Goal: Task Accomplishment & Management: Complete application form

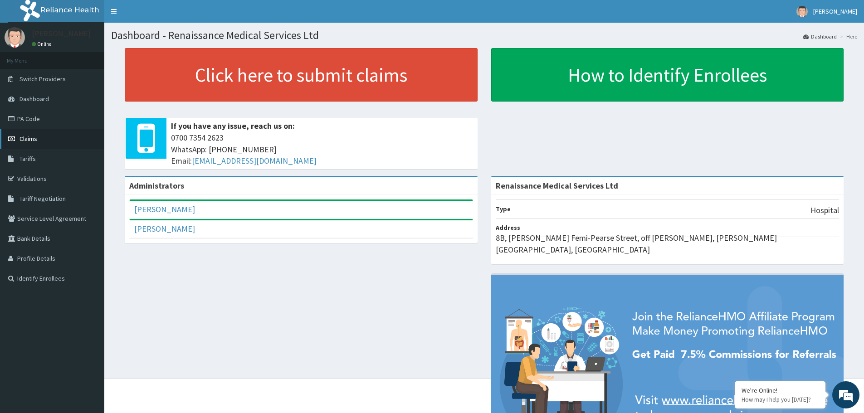
click at [24, 142] on span "Claims" at bounding box center [29, 139] width 18 height 8
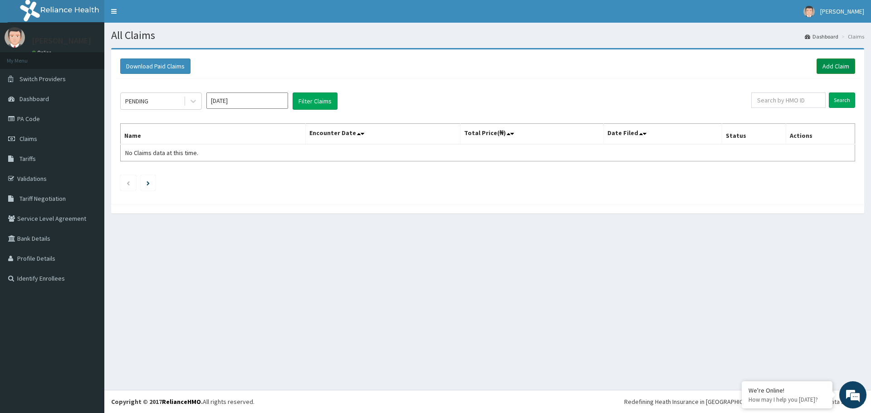
click at [822, 67] on link "Add Claim" at bounding box center [836, 66] width 39 height 15
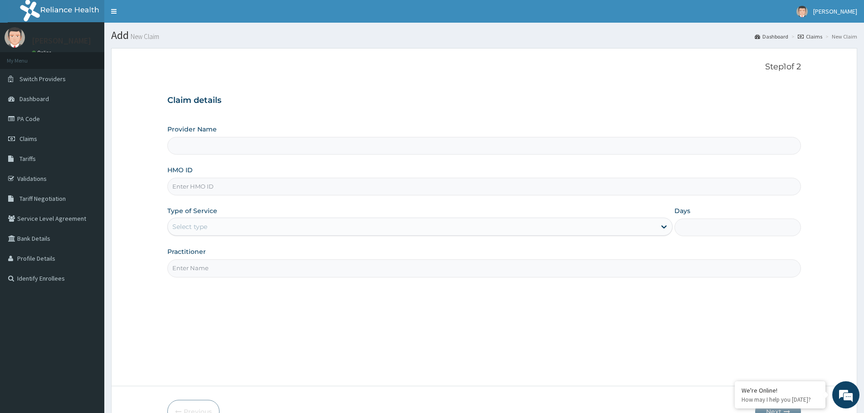
click at [193, 187] on input "HMO ID" at bounding box center [484, 187] width 634 height 18
type input "r"
type input "Renaissance Medical Services Ltd"
type input "RET/40399/A"
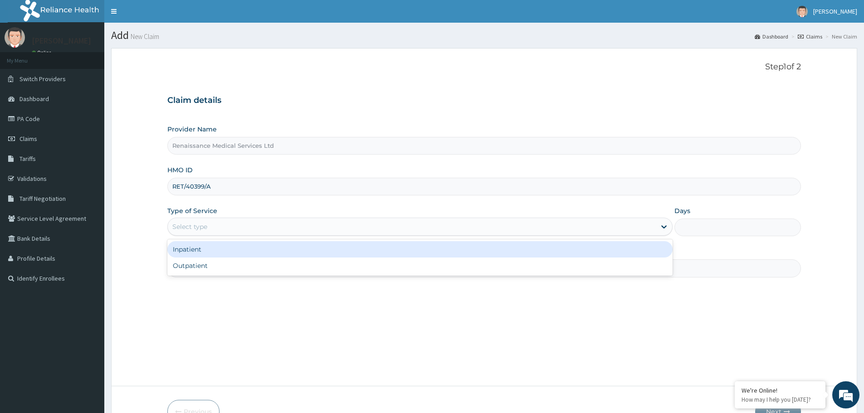
click at [215, 230] on div "Select type" at bounding box center [412, 227] width 488 height 15
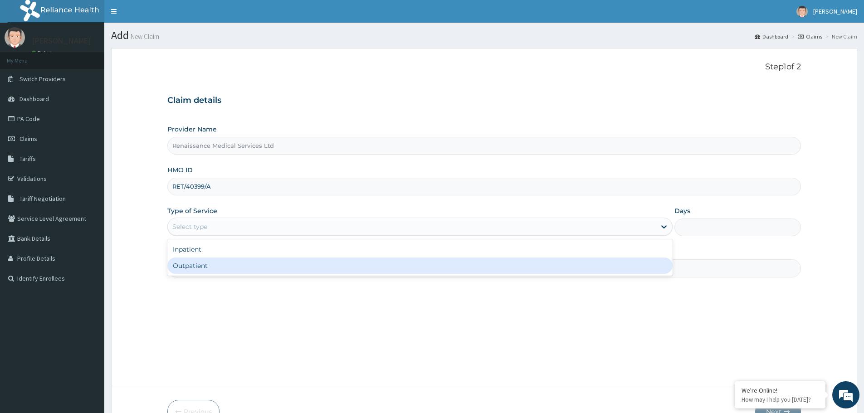
click at [204, 272] on div "Outpatient" at bounding box center [419, 266] width 505 height 16
type input "1"
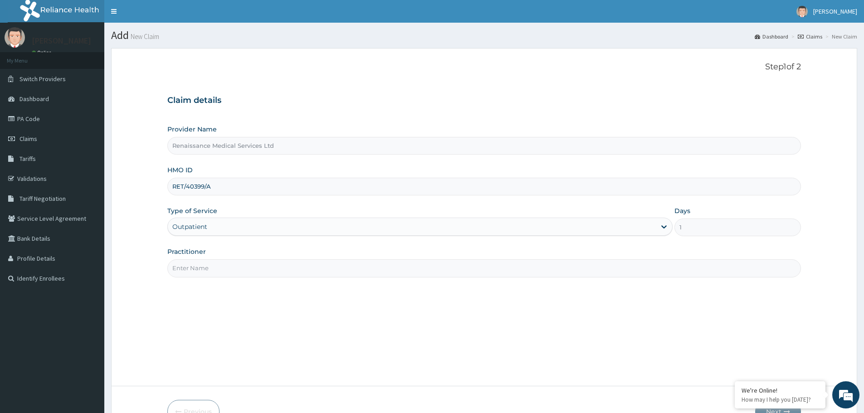
click at [204, 272] on input "Practitioner" at bounding box center [484, 268] width 634 height 18
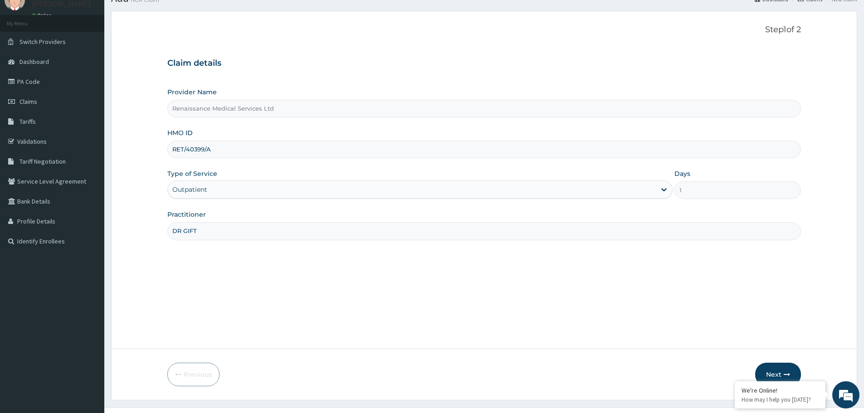
scroll to position [54, 0]
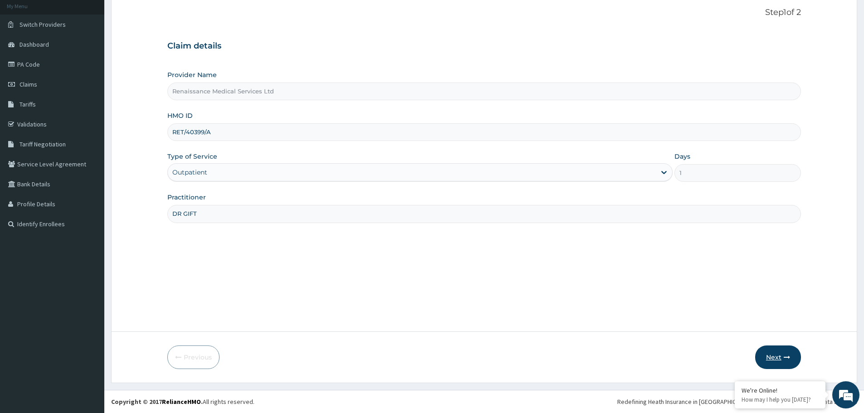
type input "DR GIFT"
click at [774, 354] on button "Next" at bounding box center [778, 358] width 46 height 24
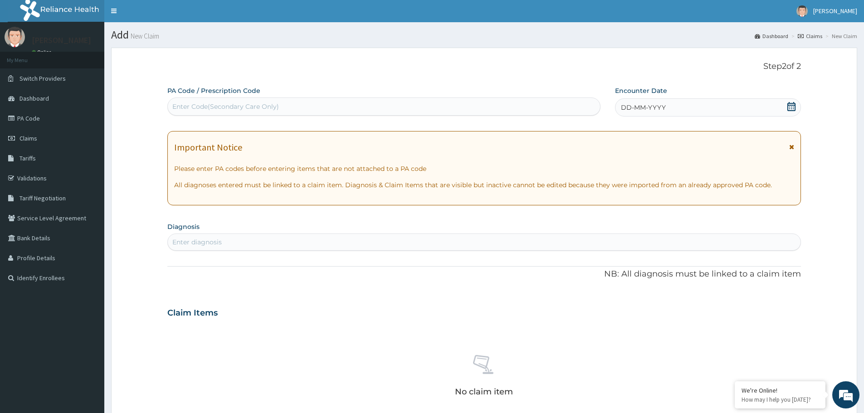
scroll to position [0, 0]
click at [792, 106] on icon at bounding box center [792, 107] width 8 height 9
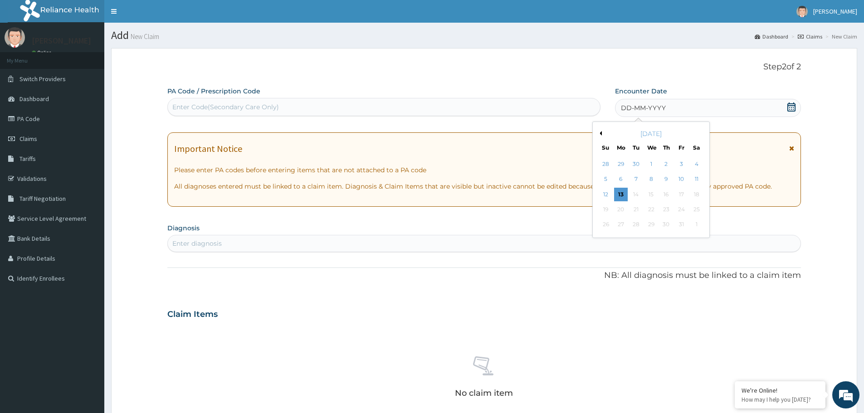
click at [601, 132] on button "Previous Month" at bounding box center [599, 133] width 5 height 5
click at [653, 211] on div "24" at bounding box center [652, 210] width 14 height 14
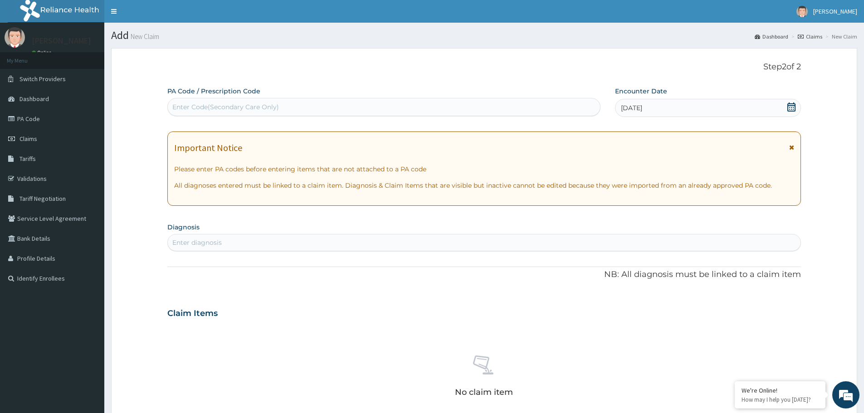
click at [225, 245] on div "Enter diagnosis" at bounding box center [484, 242] width 633 height 15
type input "LEG PAIN"
click at [198, 264] on h4 "Pain in limb" at bounding box center [201, 263] width 56 height 7
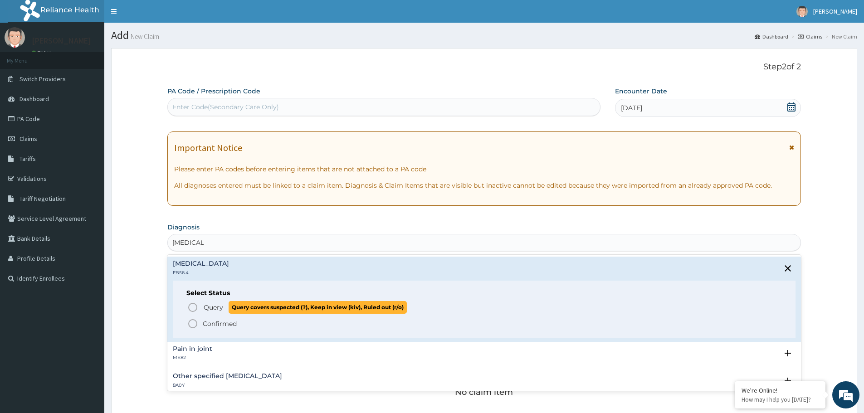
click at [195, 308] on icon "status option query" at bounding box center [192, 307] width 11 height 11
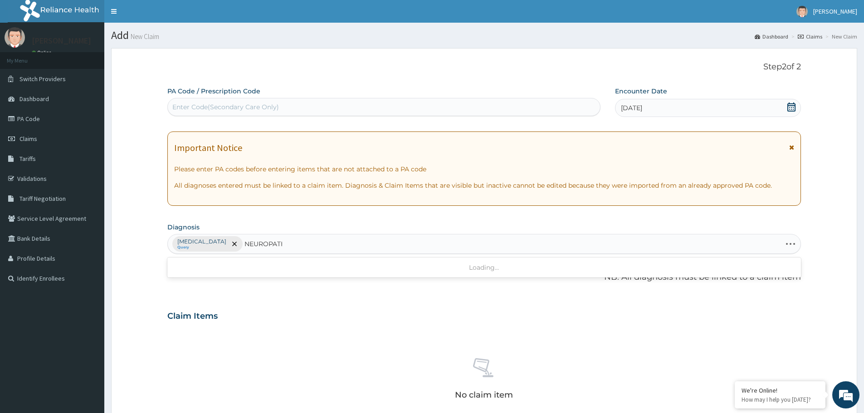
type input "NEUROPATHY"
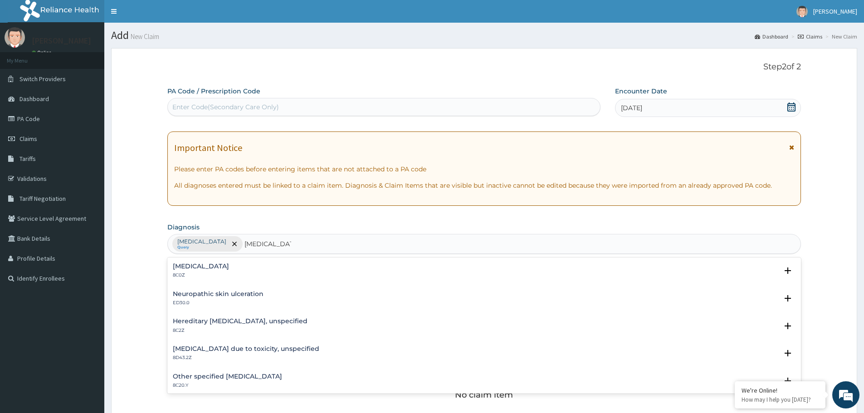
click at [197, 294] on h4 "Neuropathic skin ulceration" at bounding box center [218, 294] width 91 height 7
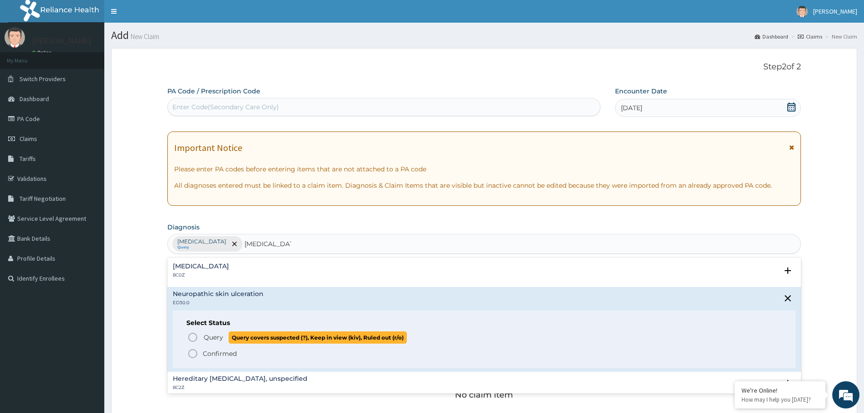
click at [190, 337] on icon "status option query" at bounding box center [192, 337] width 11 height 11
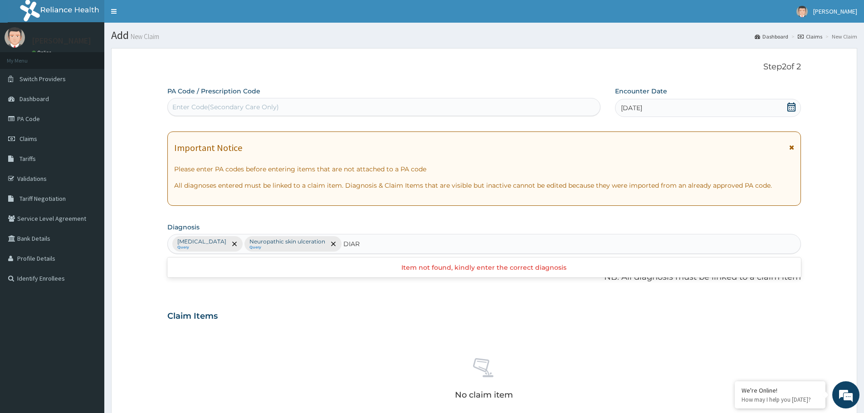
type input "DIAR"
type input "DIARRHEA"
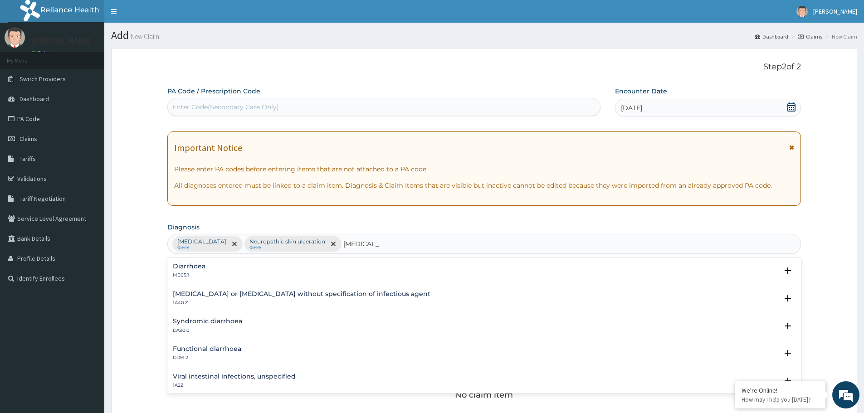
click at [189, 268] on h4 "Diarrhoea" at bounding box center [189, 266] width 33 height 7
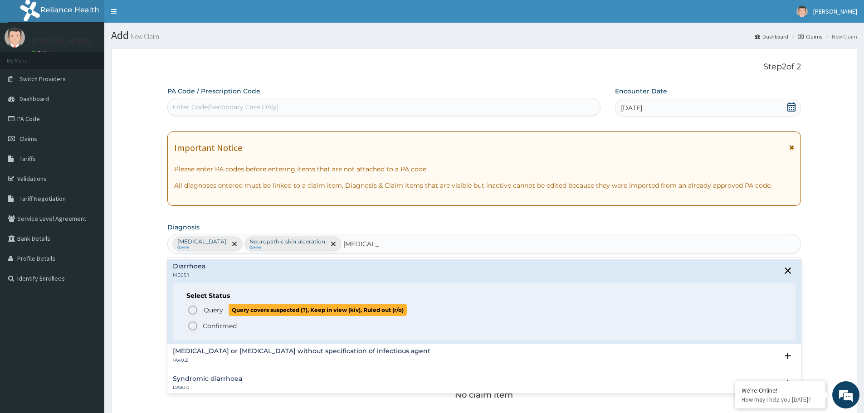
click at [191, 311] on icon "status option query" at bounding box center [192, 310] width 11 height 11
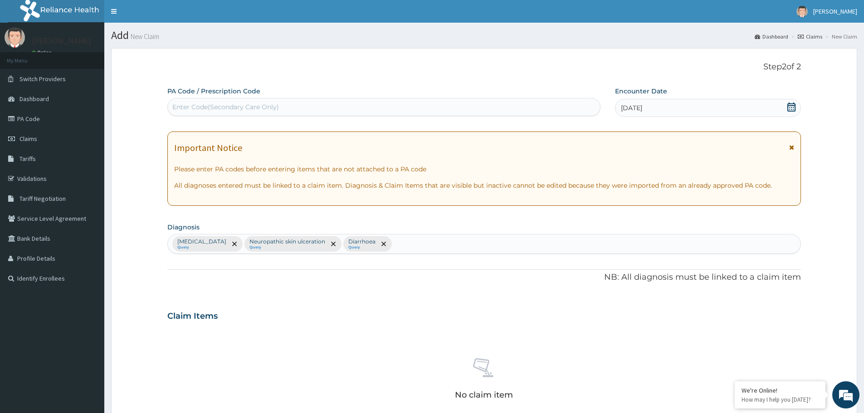
click at [379, 243] on div "Pain in limb Query Neuropathic skin ulceration Query Diarrhoea Query" at bounding box center [484, 244] width 633 height 19
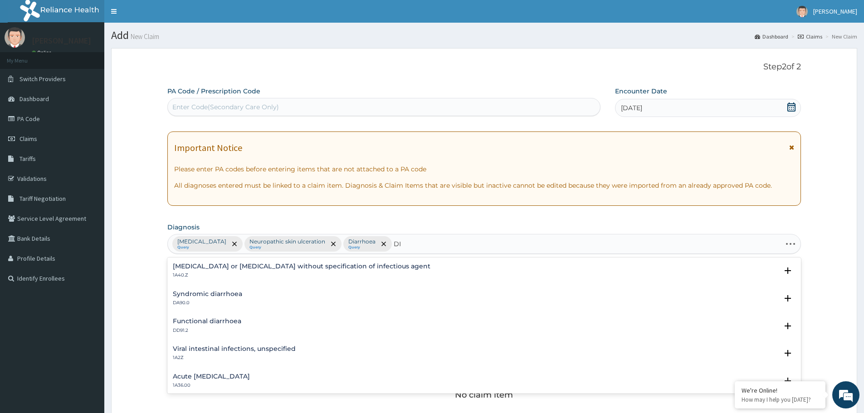
type input "D"
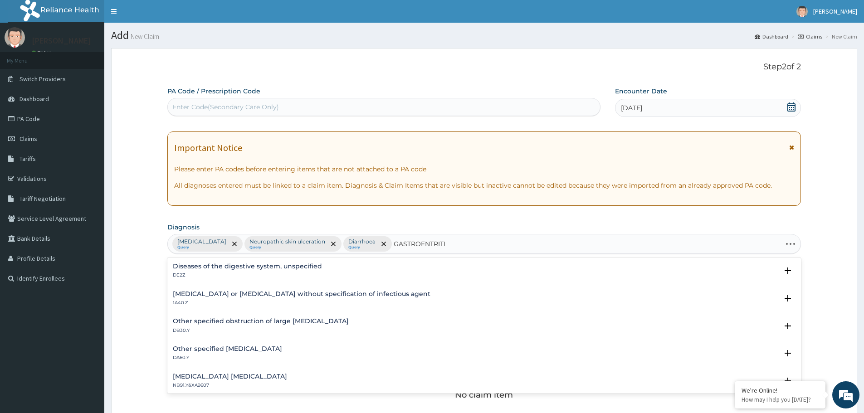
type input "GASTROENTRITIS"
click at [215, 265] on h4 "Gastroenteritis or colitis without specification of origin" at bounding box center [285, 266] width 224 height 7
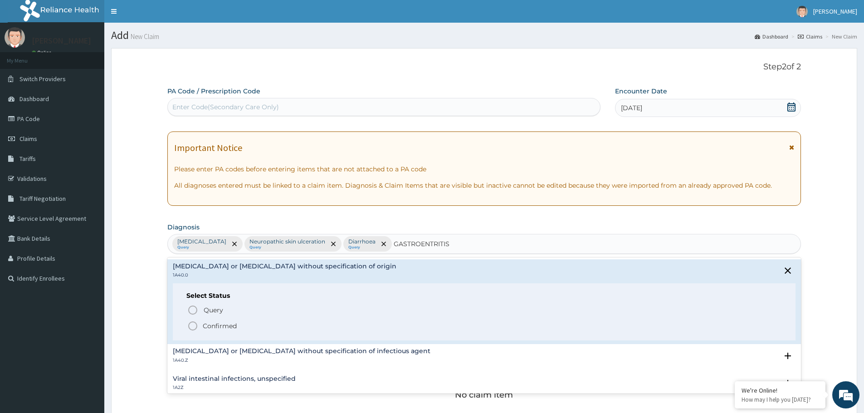
click at [190, 327] on icon "status option filled" at bounding box center [192, 326] width 11 height 11
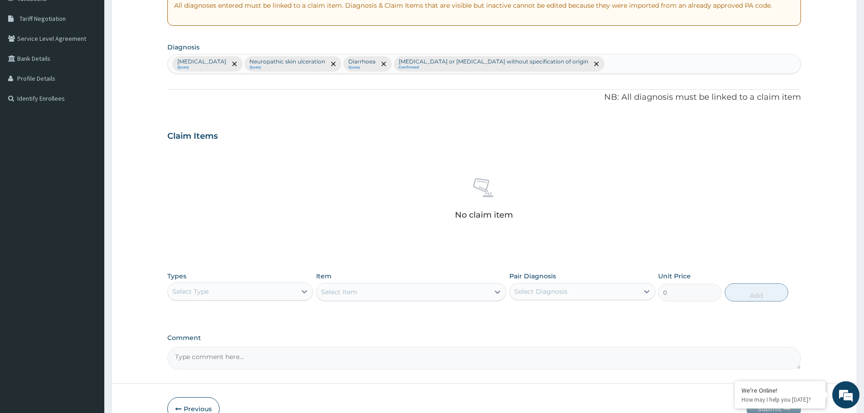
scroll to position [181, 0]
click at [212, 292] on div "Select Type" at bounding box center [232, 290] width 128 height 15
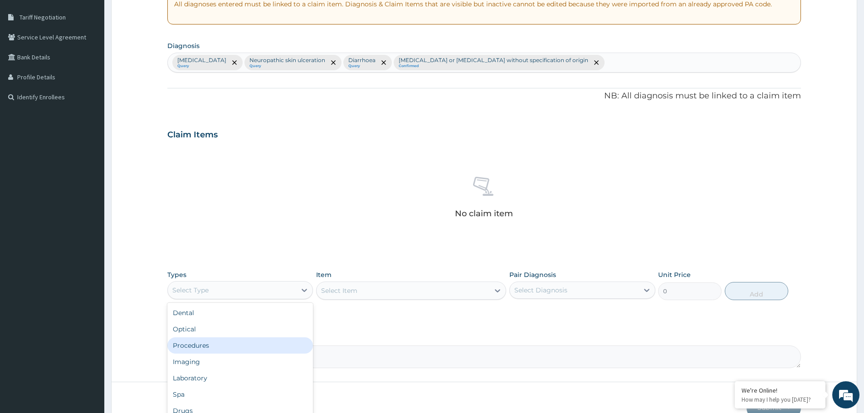
click at [202, 350] on div "Procedures" at bounding box center [240, 346] width 146 height 16
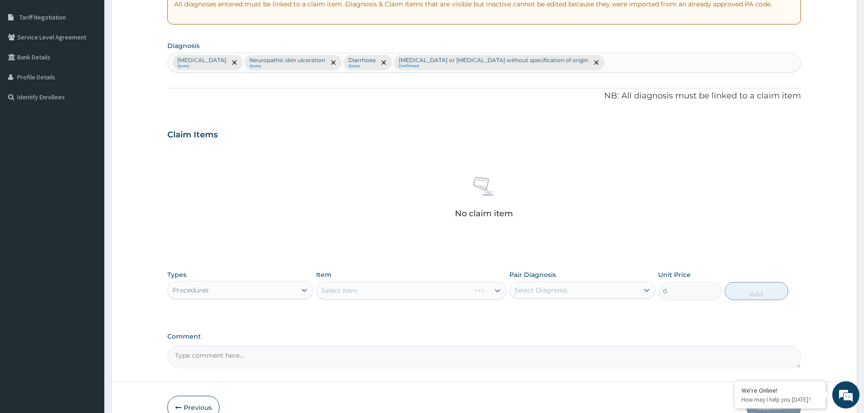
click at [333, 294] on div "Select Item" at bounding box center [411, 291] width 190 height 18
click at [338, 292] on div "Select Item" at bounding box center [339, 290] width 36 height 9
type input "C"
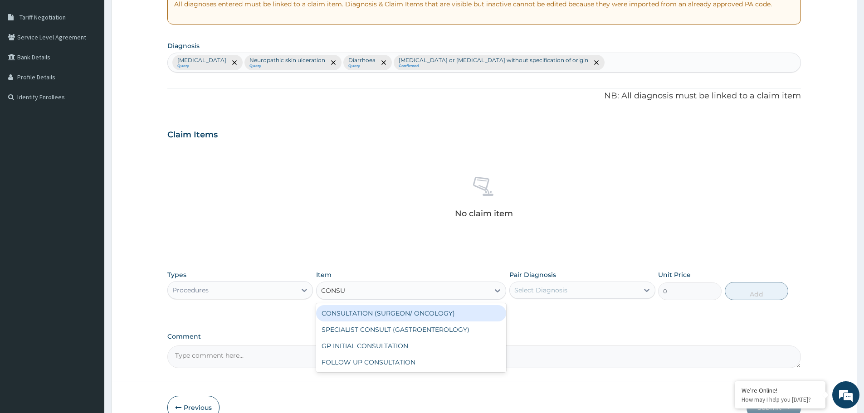
type input "CONSUL"
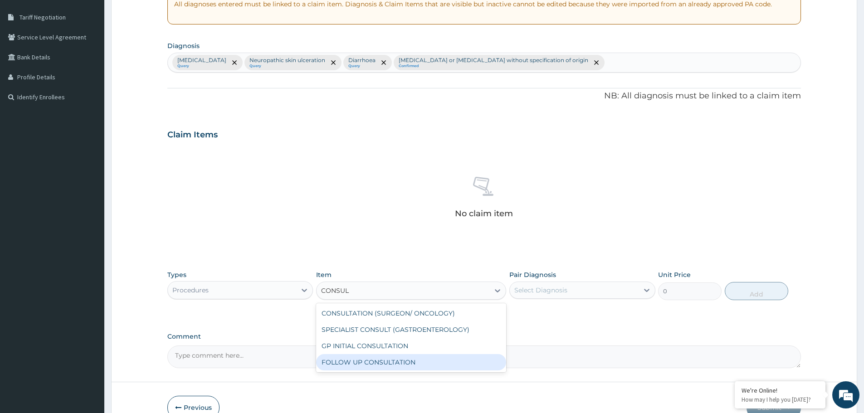
click at [376, 360] on div "FOLLOW UP CONSULTATION" at bounding box center [411, 362] width 190 height 16
type input "5000"
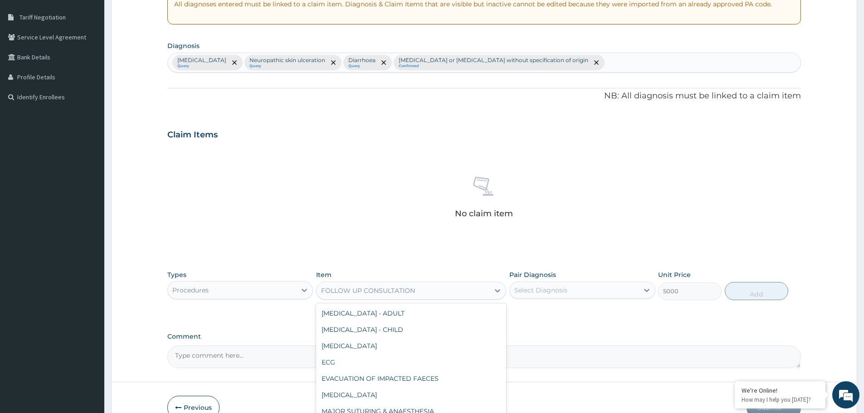
click at [386, 291] on div "FOLLOW UP CONSULTATION" at bounding box center [368, 290] width 94 height 9
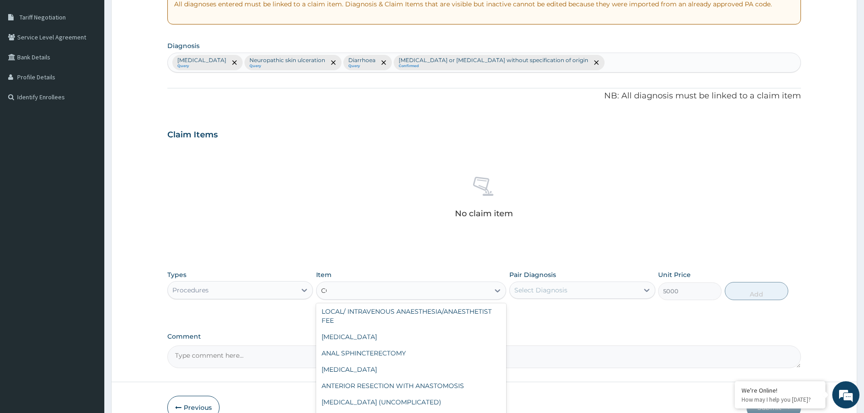
scroll to position [0, 0]
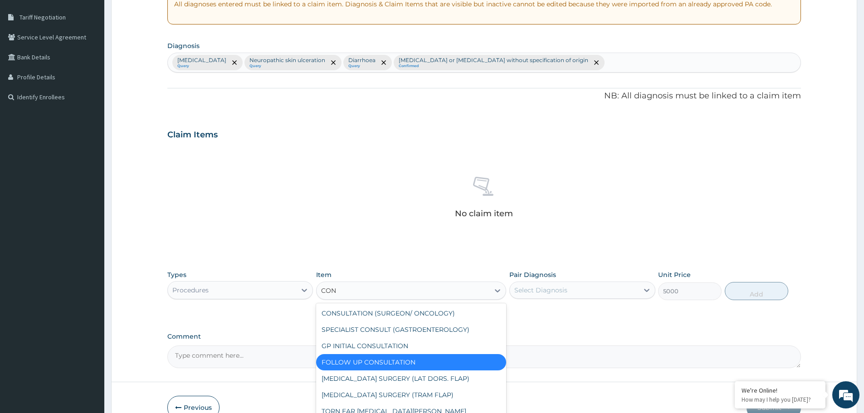
type input "CONS"
click at [376, 345] on div "GP INITIAL CONSULTATION" at bounding box center [411, 346] width 190 height 16
type input "8000"
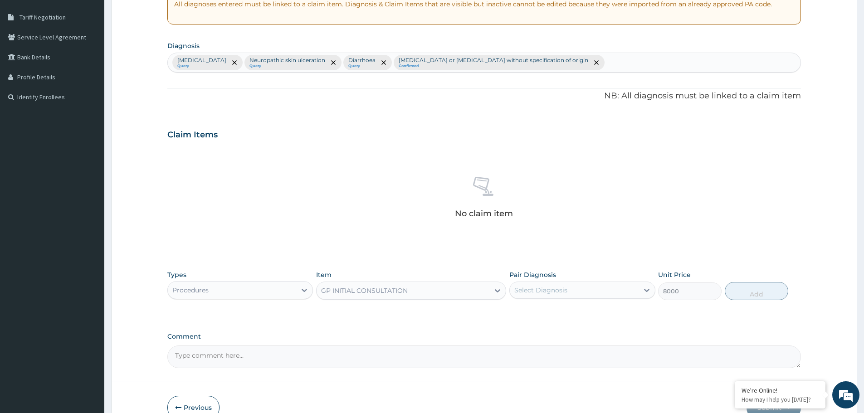
click at [527, 292] on div "Select Diagnosis" at bounding box center [540, 290] width 53 height 9
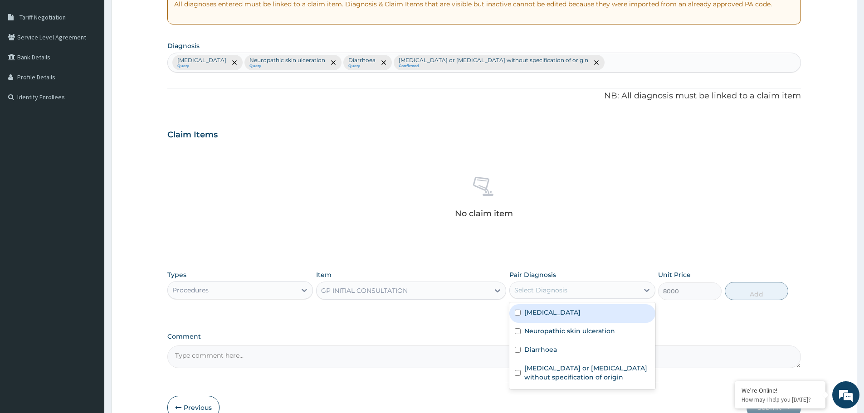
drag, startPoint x: 518, startPoint y: 313, endPoint x: 514, endPoint y: 339, distance: 25.7
click at [518, 314] on input "checkbox" at bounding box center [518, 313] width 6 height 6
checkbox input "true"
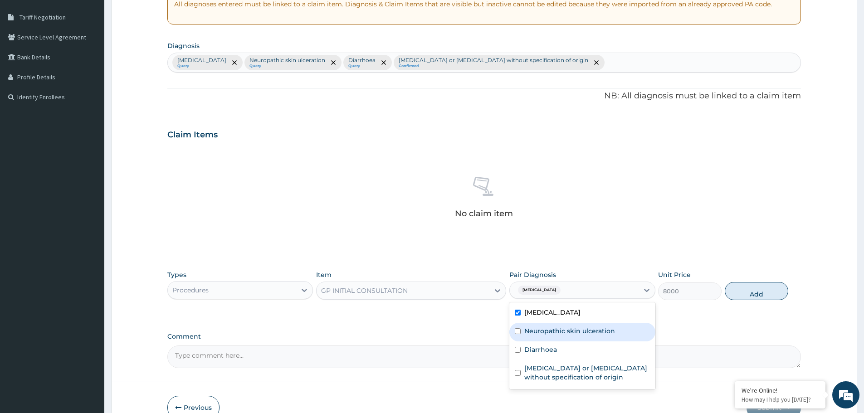
click at [516, 333] on input "checkbox" at bounding box center [518, 331] width 6 height 6
checkbox input "true"
drag, startPoint x: 517, startPoint y: 348, endPoint x: 519, endPoint y: 374, distance: 25.4
click at [518, 354] on div "Diarrhoea" at bounding box center [582, 351] width 146 height 19
checkbox input "true"
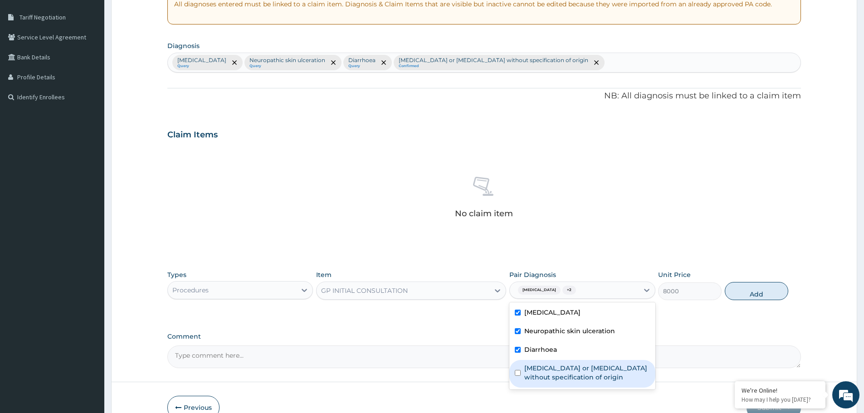
click at [519, 374] on input "checkbox" at bounding box center [518, 373] width 6 height 6
checkbox input "true"
click at [747, 296] on button "Add" at bounding box center [757, 291] width 64 height 18
type input "0"
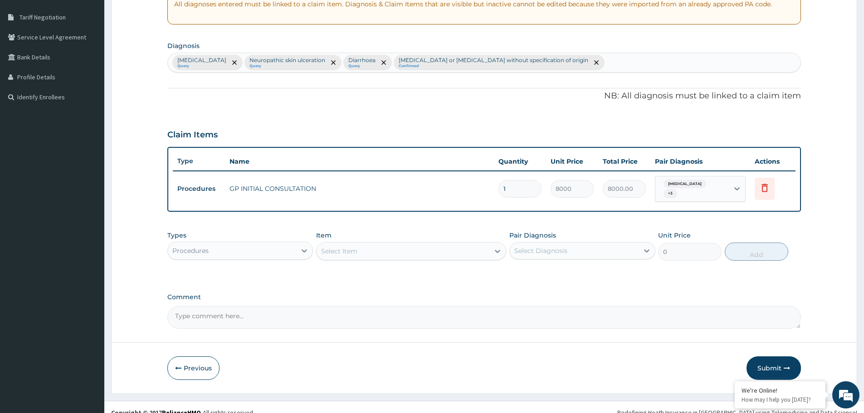
scroll to position [189, 0]
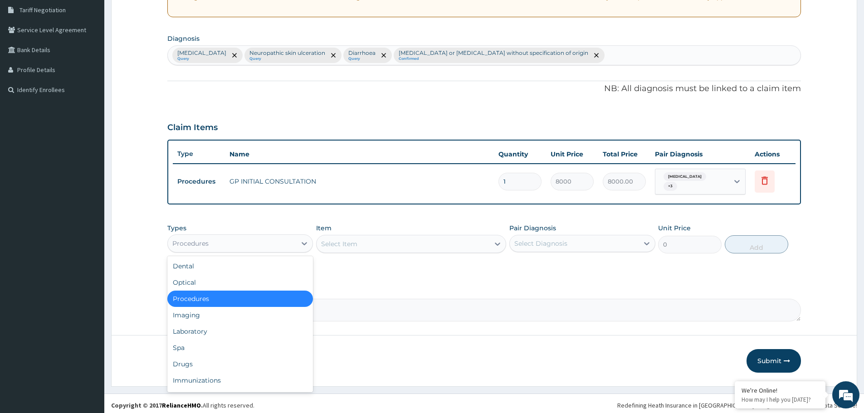
click at [245, 241] on div "Procedures" at bounding box center [232, 243] width 128 height 15
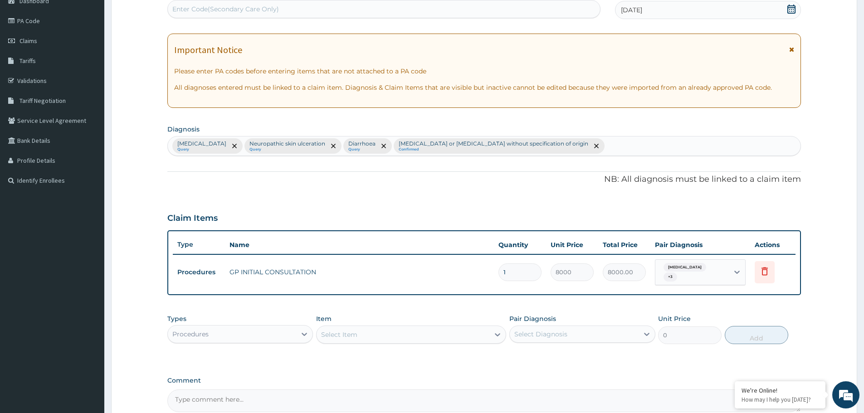
click at [560, 144] on div "Pain in limb Query Neuropathic skin ulceration Query Diarrhoea Query Gastroente…" at bounding box center [484, 146] width 633 height 19
type input "MALARIA"
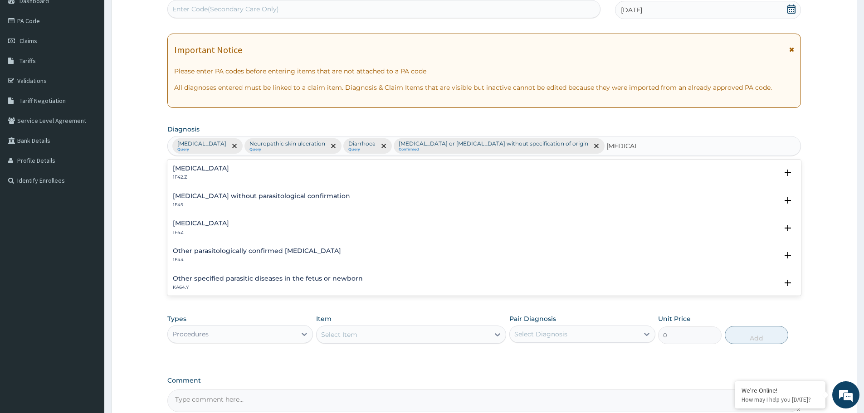
click at [208, 224] on h4 "Malaria, unspecified" at bounding box center [201, 223] width 56 height 7
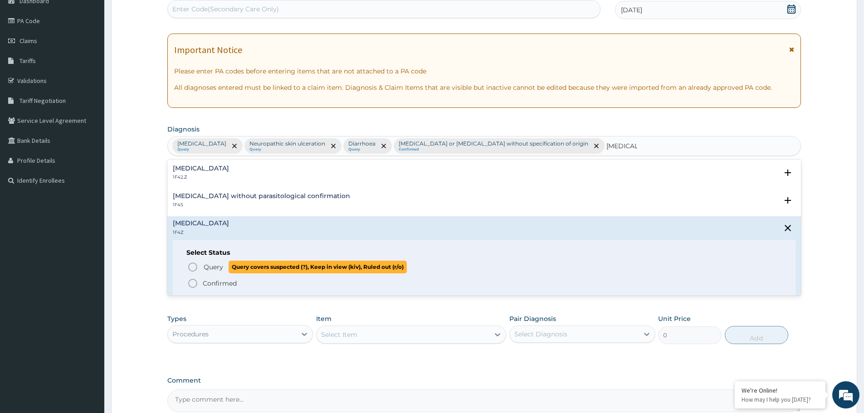
click at [208, 268] on span "Query" at bounding box center [214, 267] width 20 height 9
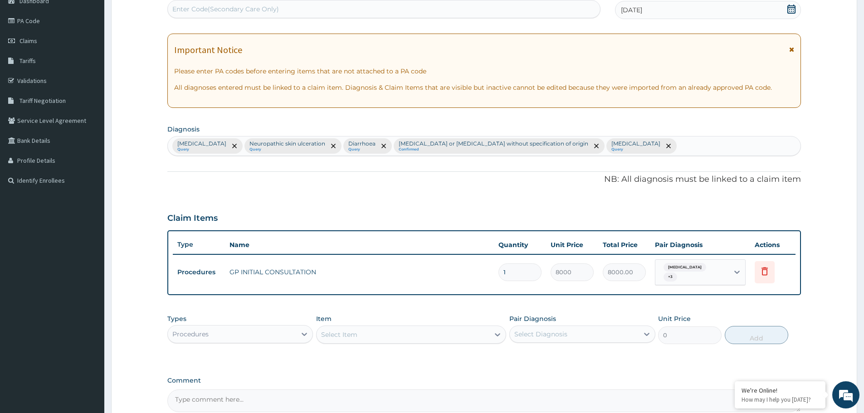
scroll to position [189, 0]
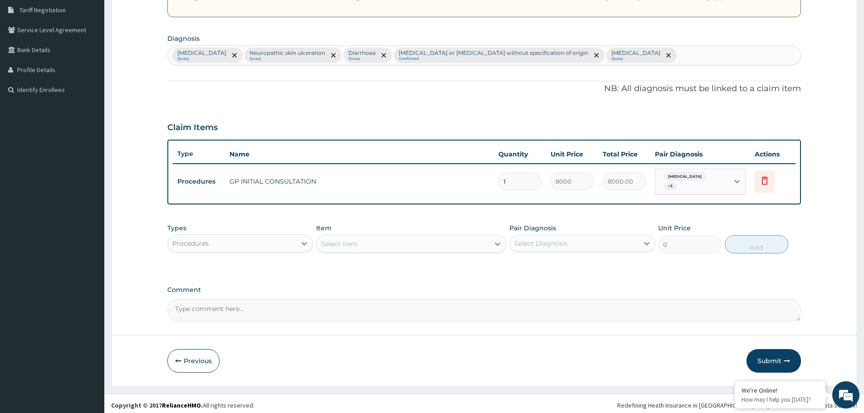
click at [261, 241] on div "Procedures" at bounding box center [232, 243] width 128 height 15
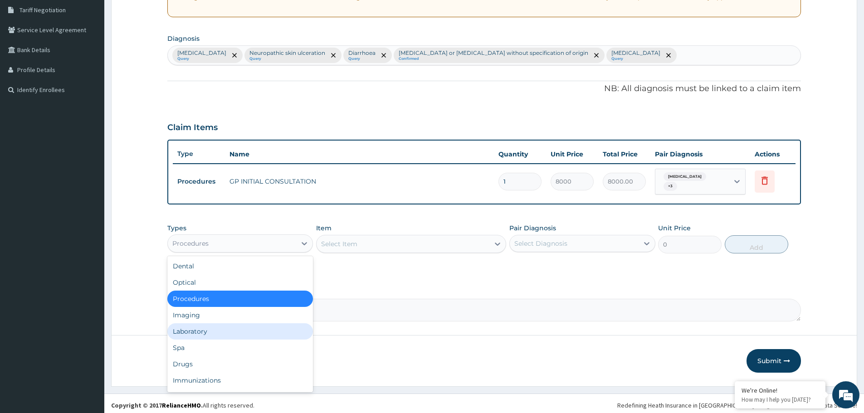
click at [184, 326] on div "Laboratory" at bounding box center [240, 331] width 146 height 16
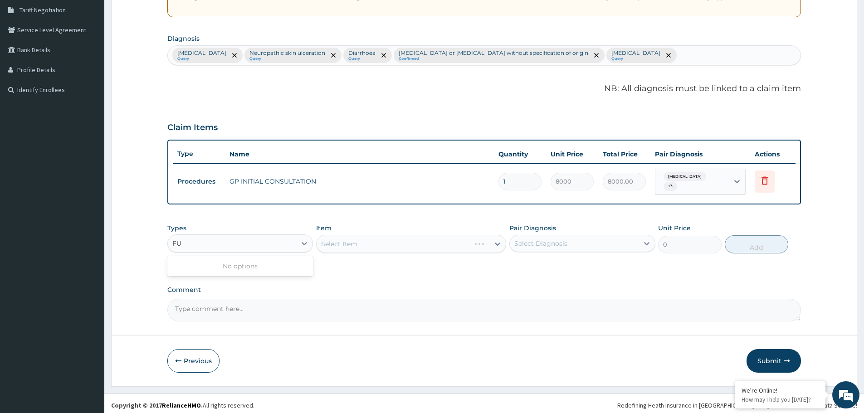
type input "F"
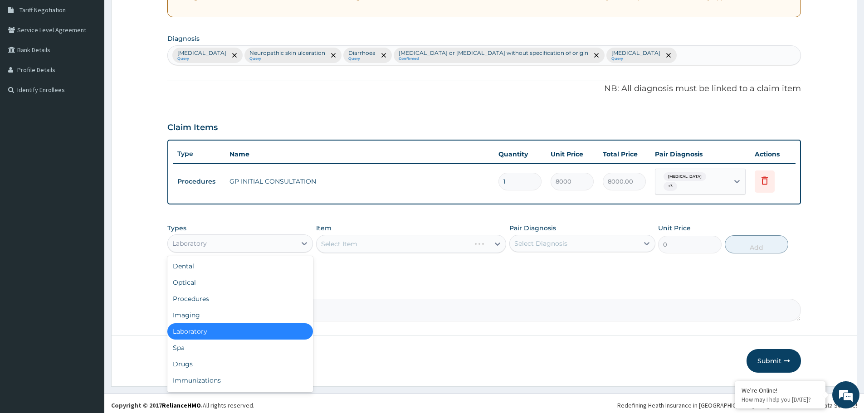
click at [204, 331] on div "Laboratory" at bounding box center [240, 331] width 146 height 16
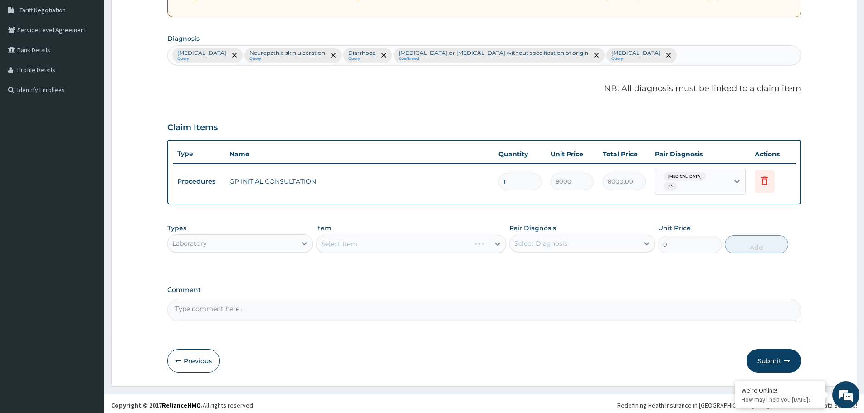
click at [366, 240] on div "Select Item" at bounding box center [411, 244] width 190 height 18
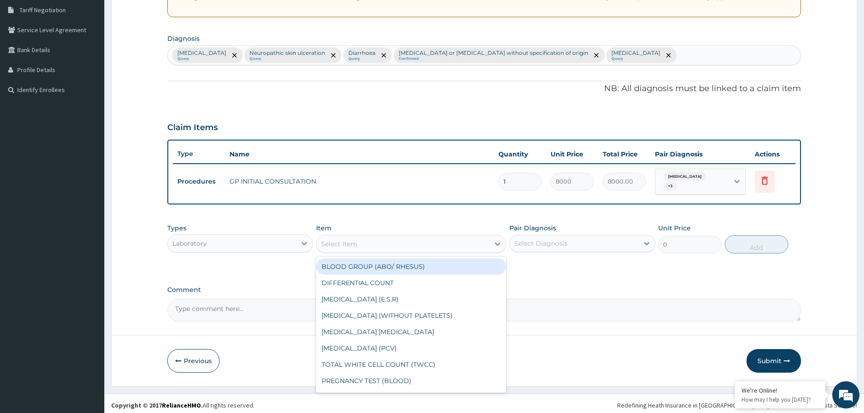
click at [361, 239] on div "Select Item" at bounding box center [403, 244] width 173 height 15
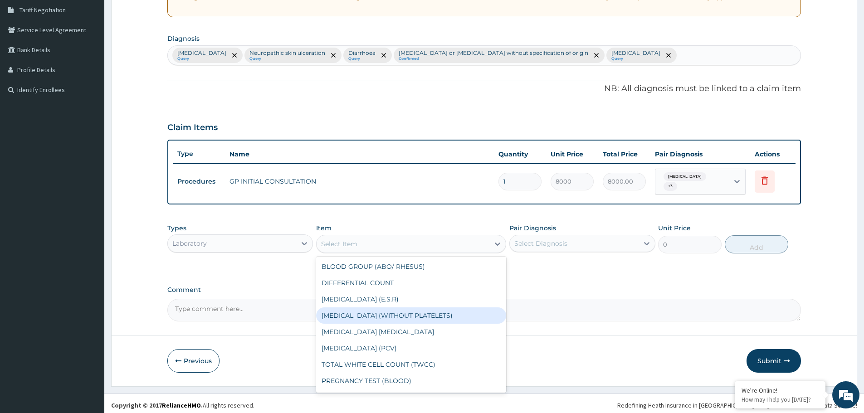
click at [348, 314] on div "FULL BLOOD COUNT (WITHOUT PLATELETS)" at bounding box center [411, 316] width 190 height 16
type input "7000"
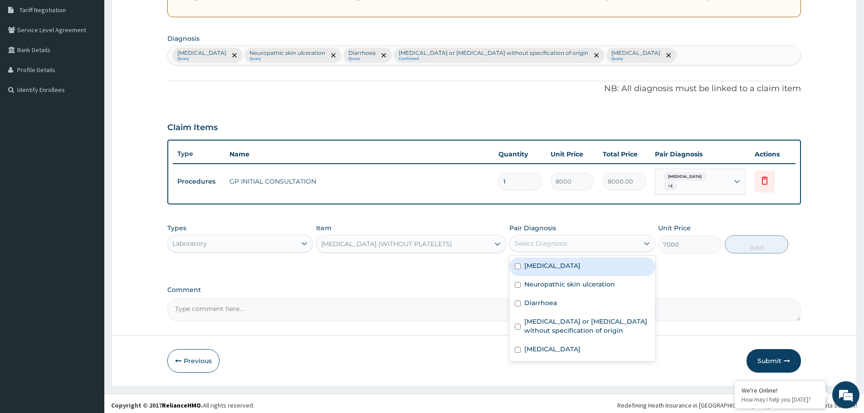
click at [535, 242] on div "Select Diagnosis" at bounding box center [540, 243] width 53 height 9
click at [533, 264] on label "Pain in limb" at bounding box center [552, 265] width 56 height 9
checkbox input "true"
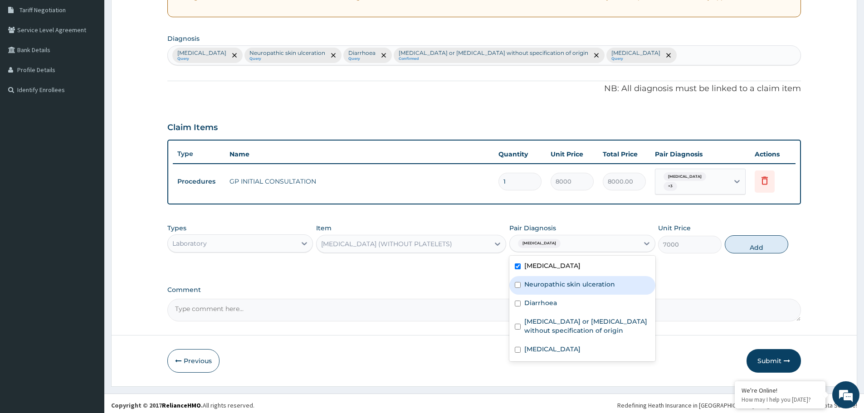
drag, startPoint x: 533, startPoint y: 283, endPoint x: 534, endPoint y: 293, distance: 10.0
click at [533, 283] on label "Neuropathic skin ulceration" at bounding box center [569, 284] width 91 height 9
checkbox input "true"
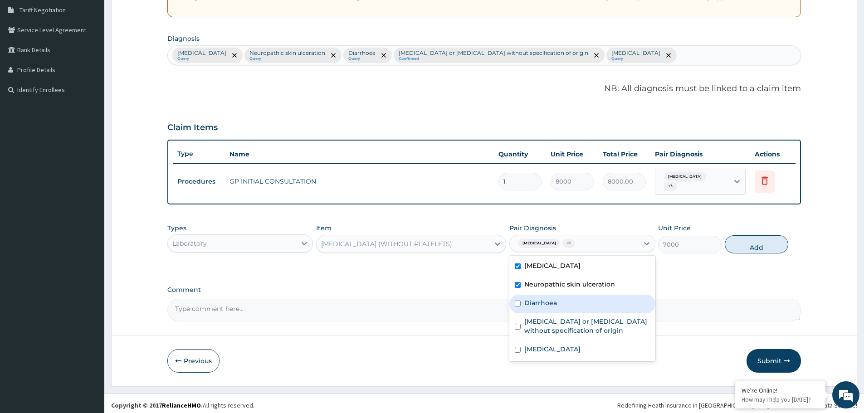
click at [528, 299] on label "Diarrhoea" at bounding box center [540, 303] width 33 height 9
checkbox input "true"
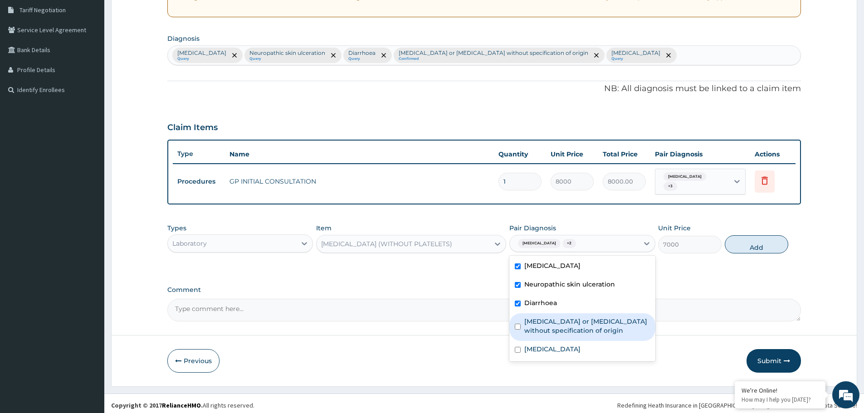
click at [534, 319] on label "Gastroenteritis or colitis without specification of origin" at bounding box center [586, 326] width 125 height 18
checkbox input "true"
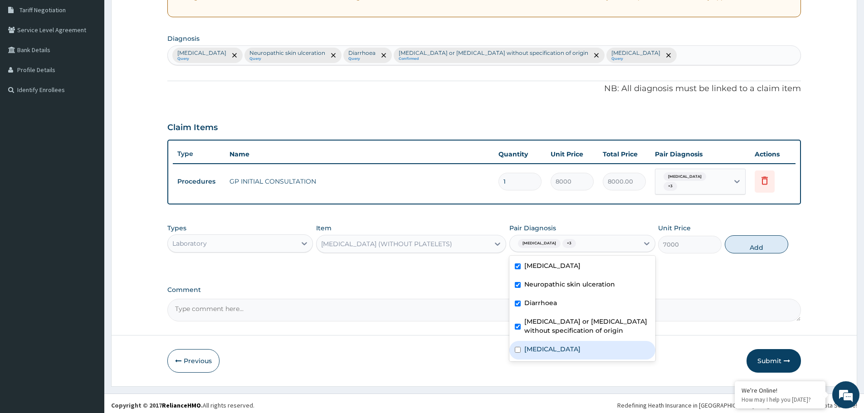
click at [527, 347] on label "Malaria, unspecified" at bounding box center [552, 349] width 56 height 9
checkbox input "true"
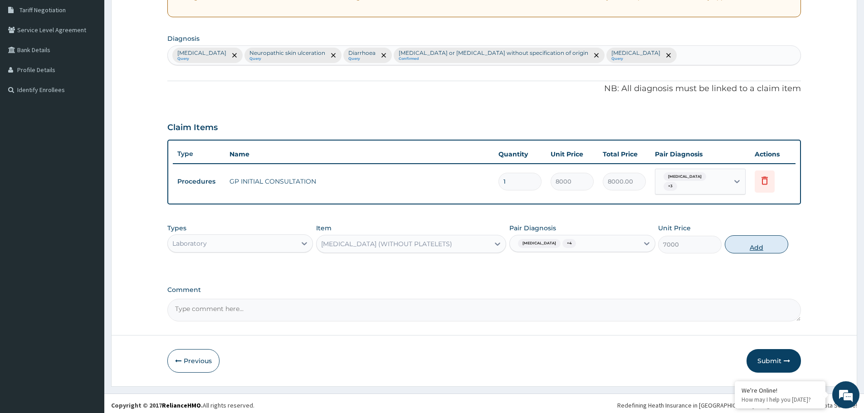
click at [744, 242] on button "Add" at bounding box center [757, 244] width 64 height 18
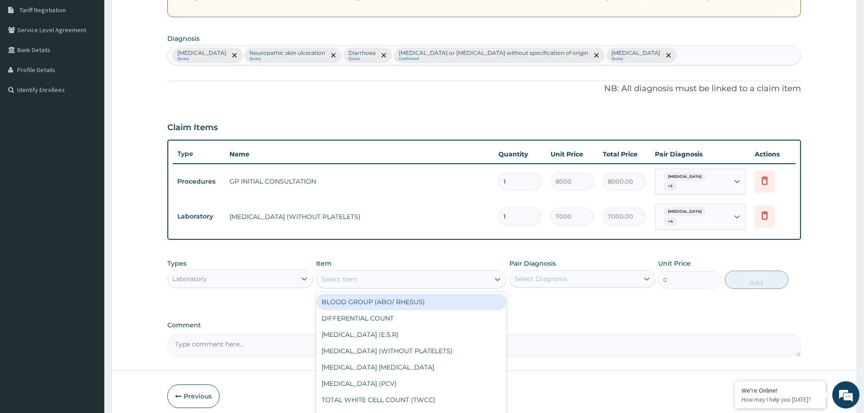
click at [400, 272] on div "Select Item" at bounding box center [403, 279] width 173 height 15
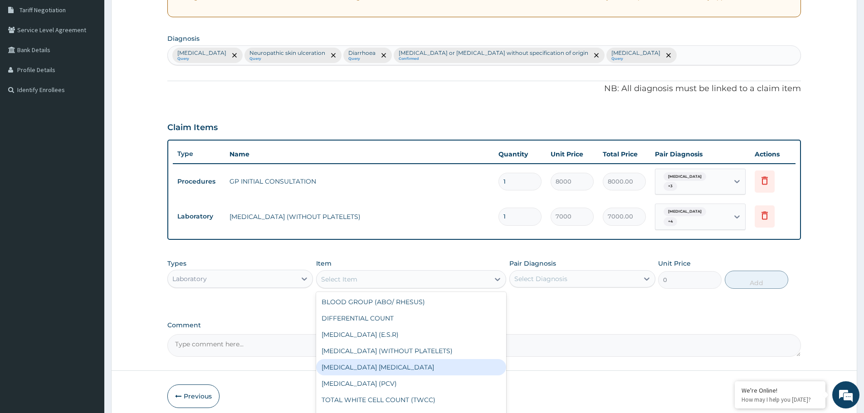
click at [368, 365] on div "MALARIA PARASITE" at bounding box center [411, 367] width 190 height 16
type input "4500"
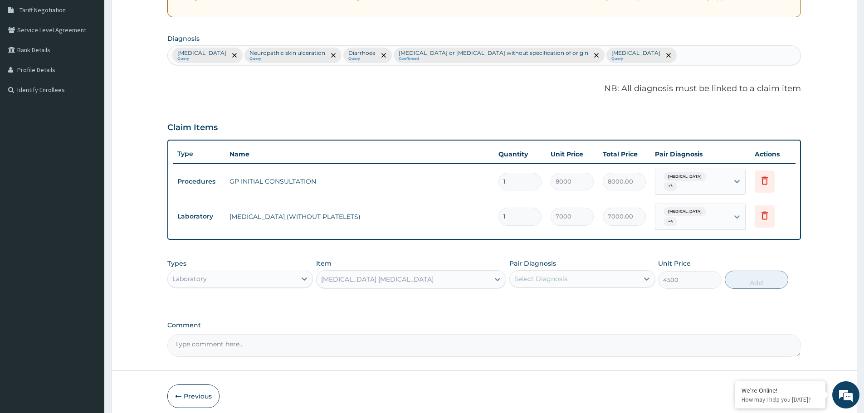
click at [532, 272] on div "Select Diagnosis" at bounding box center [574, 279] width 128 height 15
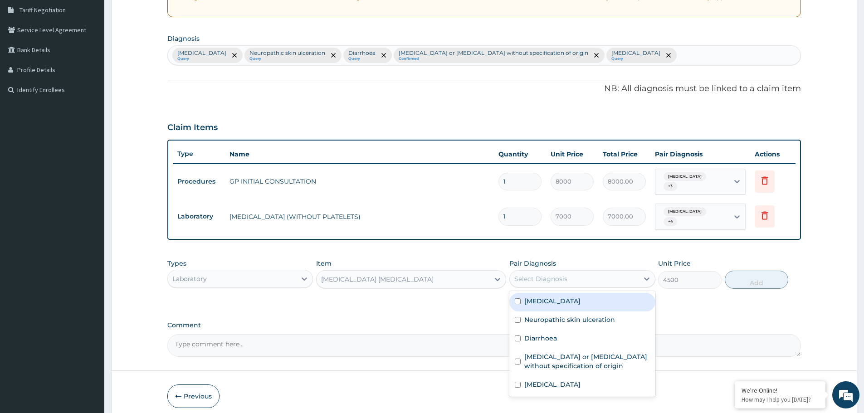
click at [529, 297] on label "Pain in limb" at bounding box center [552, 301] width 56 height 9
checkbox input "true"
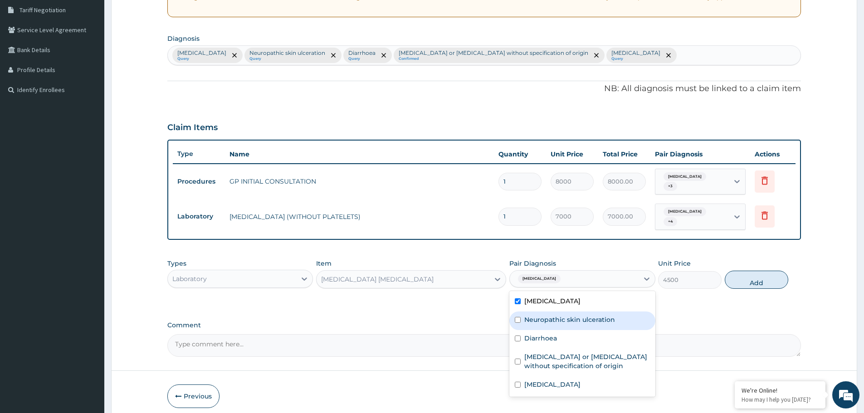
click at [524, 313] on div "Neuropathic skin ulceration" at bounding box center [582, 321] width 146 height 19
checkbox input "true"
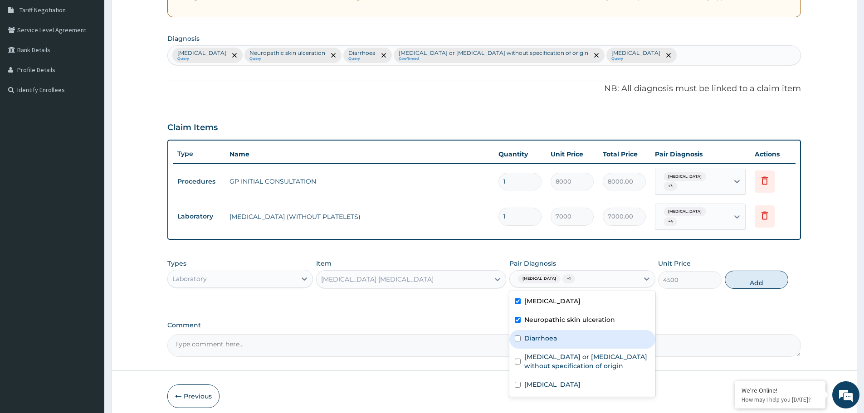
drag, startPoint x: 523, startPoint y: 333, endPoint x: 525, endPoint y: 347, distance: 14.6
click at [523, 334] on div "Diarrhoea" at bounding box center [582, 339] width 146 height 19
checkbox input "true"
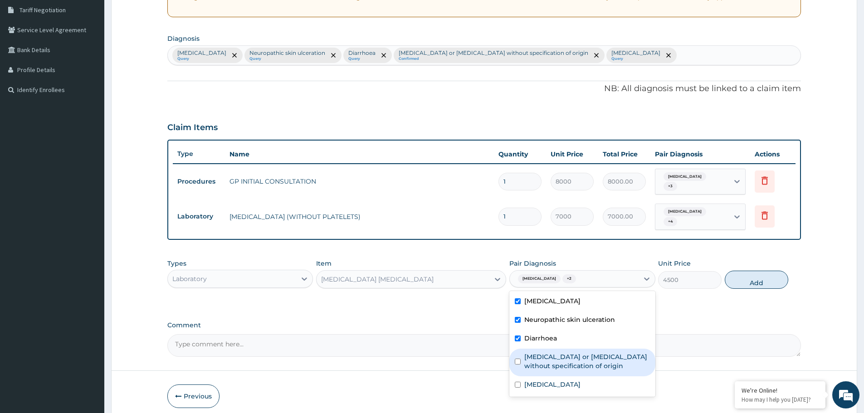
drag, startPoint x: 524, startPoint y: 351, endPoint x: 523, endPoint y: 369, distance: 18.7
click at [524, 353] on label "Gastroenteritis or colitis without specification of origin" at bounding box center [586, 362] width 125 height 18
checkbox input "true"
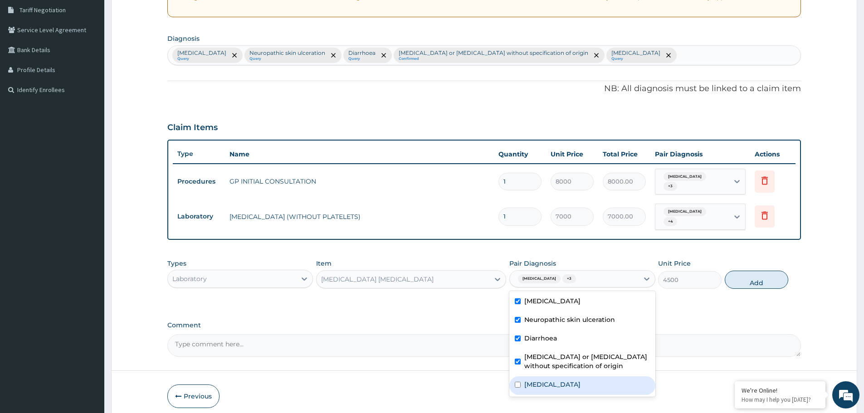
click at [521, 377] on div "Malaria, unspecified" at bounding box center [582, 386] width 146 height 19
checkbox input "true"
click at [743, 272] on button "Add" at bounding box center [757, 280] width 64 height 18
type input "0"
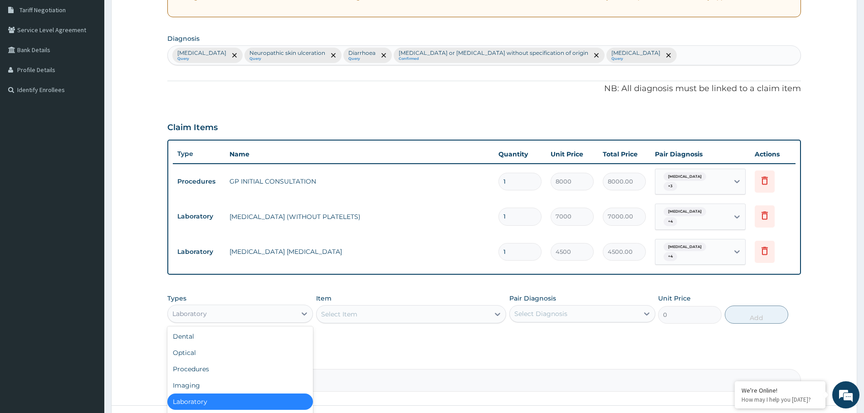
click at [227, 307] on div "Laboratory" at bounding box center [232, 314] width 128 height 15
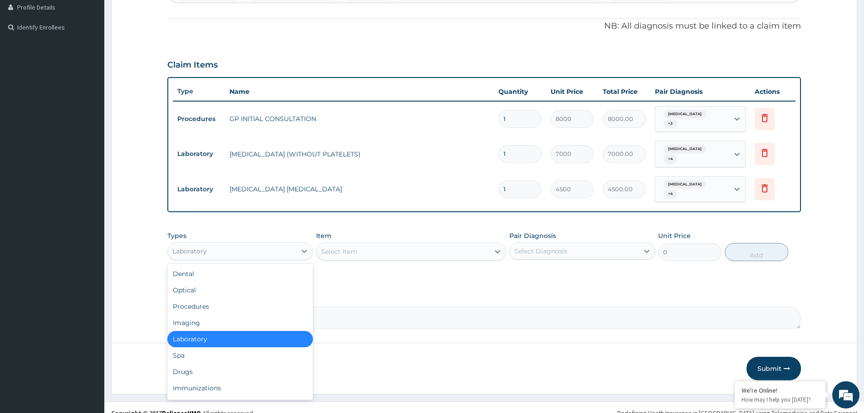
scroll to position [31, 0]
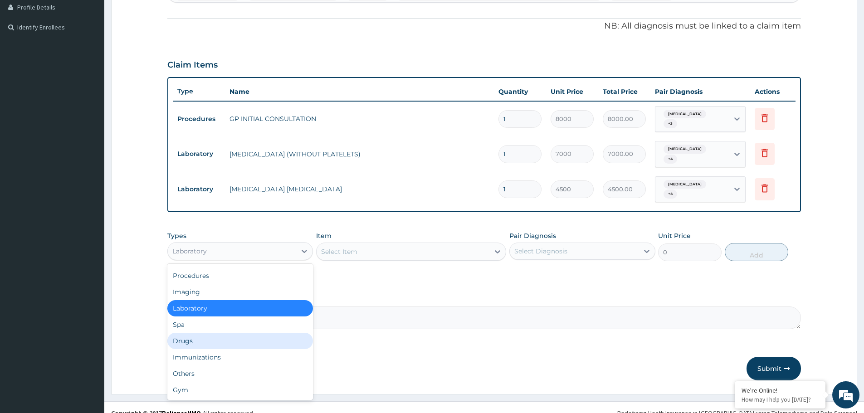
click at [178, 335] on div "Drugs" at bounding box center [240, 341] width 146 height 16
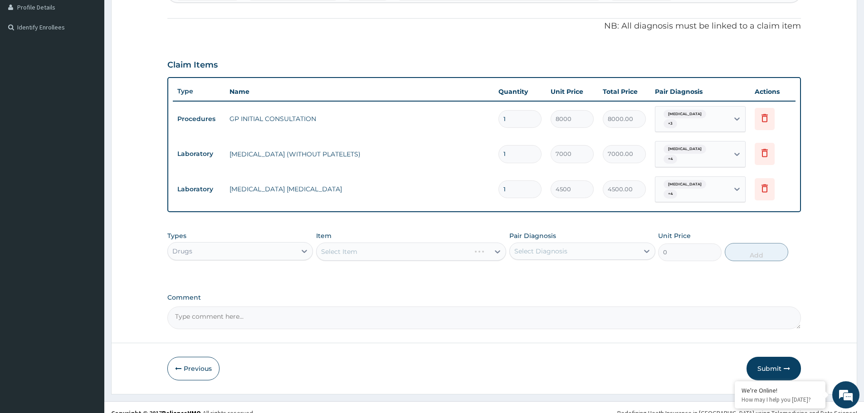
click at [358, 243] on div "Select Item" at bounding box center [411, 252] width 190 height 18
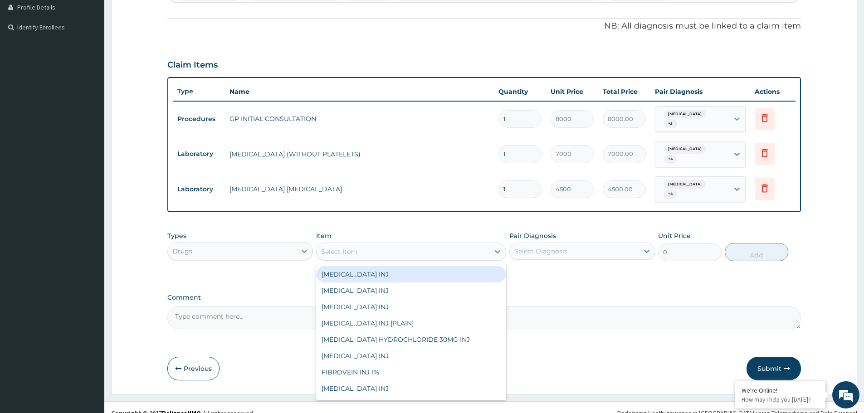
click at [348, 247] on div "Select Item" at bounding box center [339, 251] width 36 height 9
type input "DICLO"
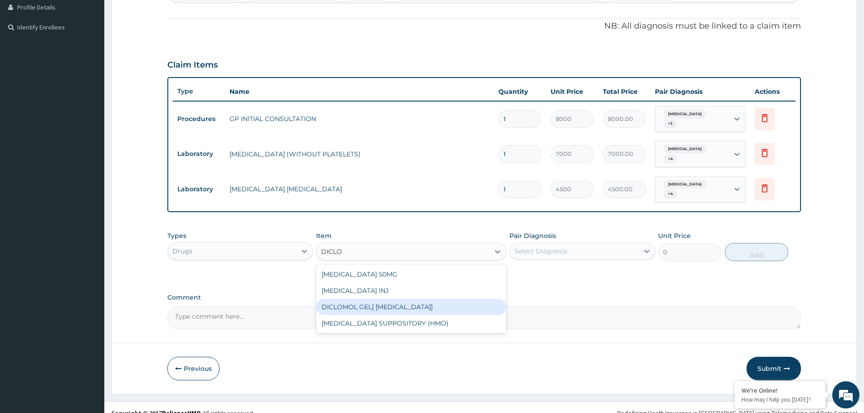
click at [361, 299] on div "DICLOMOL GEL[ DICLOFENAC]" at bounding box center [411, 307] width 190 height 16
type input "1000"
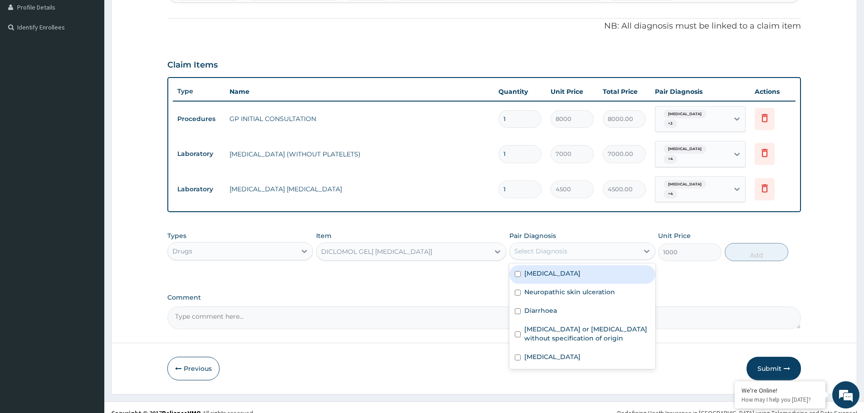
click at [569, 244] on div "Select Diagnosis" at bounding box center [574, 251] width 128 height 15
click at [535, 269] on label "Pain in limb" at bounding box center [552, 273] width 56 height 9
checkbox input "true"
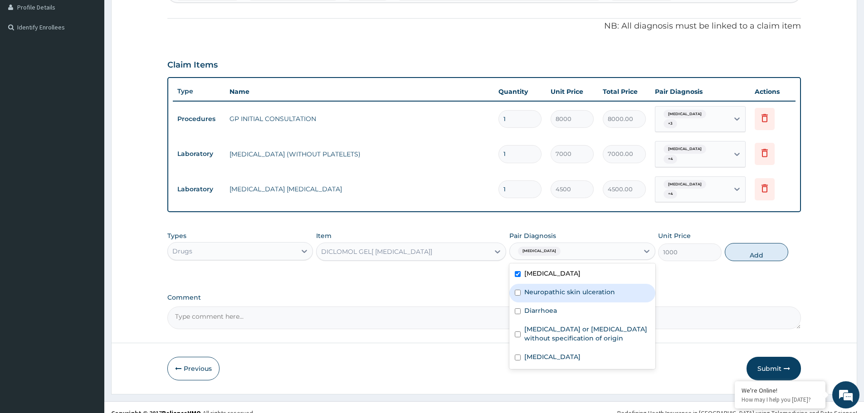
click at [526, 288] on label "Neuropathic skin ulceration" at bounding box center [569, 292] width 91 height 9
checkbox input "true"
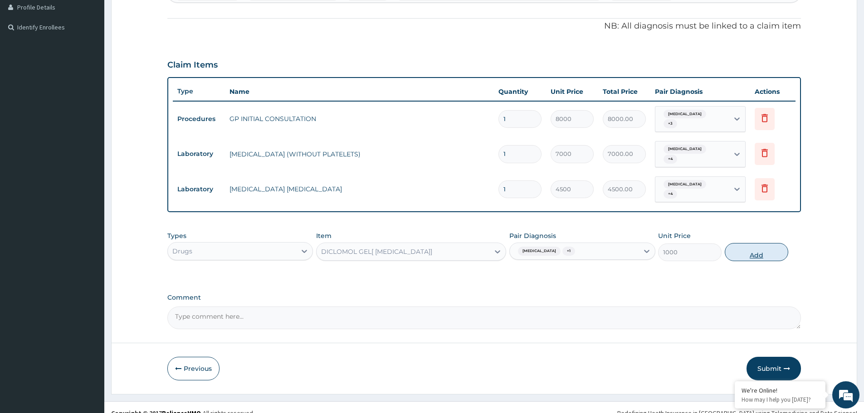
click at [742, 243] on button "Add" at bounding box center [757, 252] width 64 height 18
type input "0"
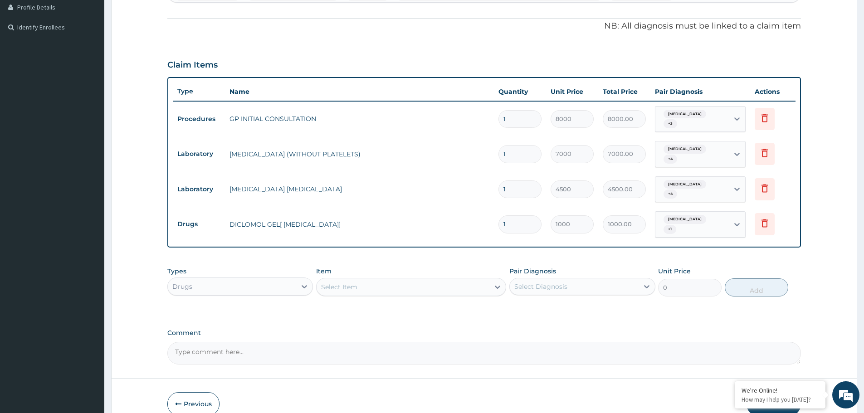
click at [382, 280] on div "Select Item" at bounding box center [403, 287] width 173 height 15
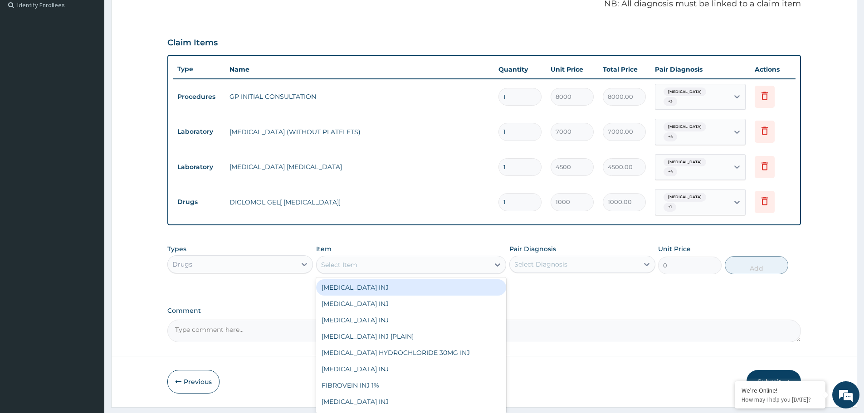
scroll to position [283, 0]
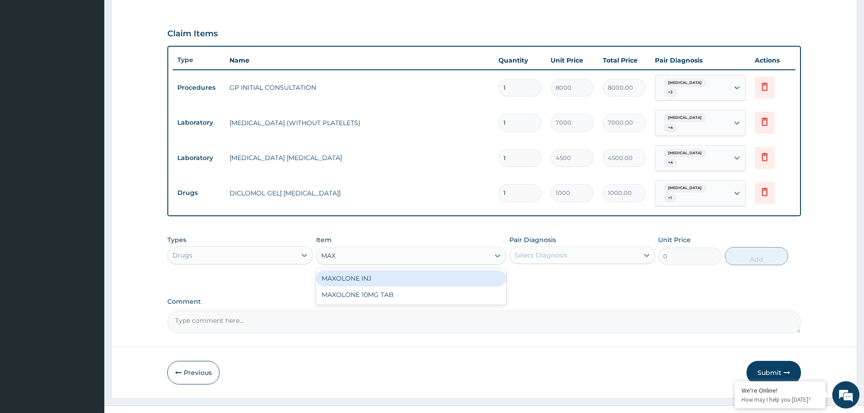
type input "MAXO"
click at [372, 270] on div "MAXOLONE INJ" at bounding box center [411, 278] width 190 height 16
type input "1000"
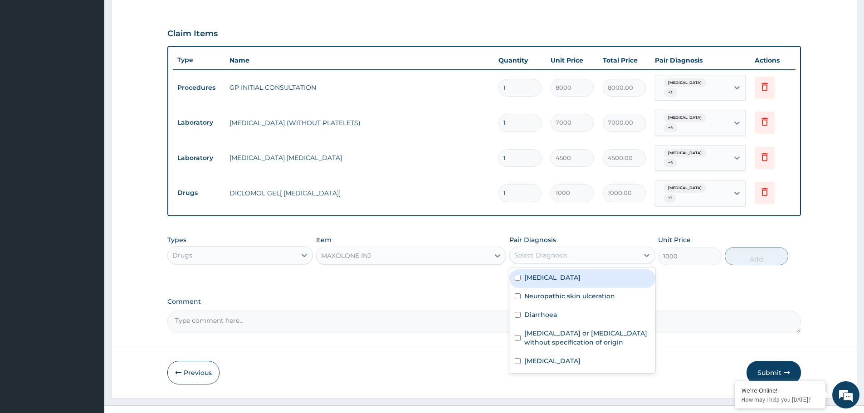
click at [553, 251] on div "Select Diagnosis" at bounding box center [540, 255] width 53 height 9
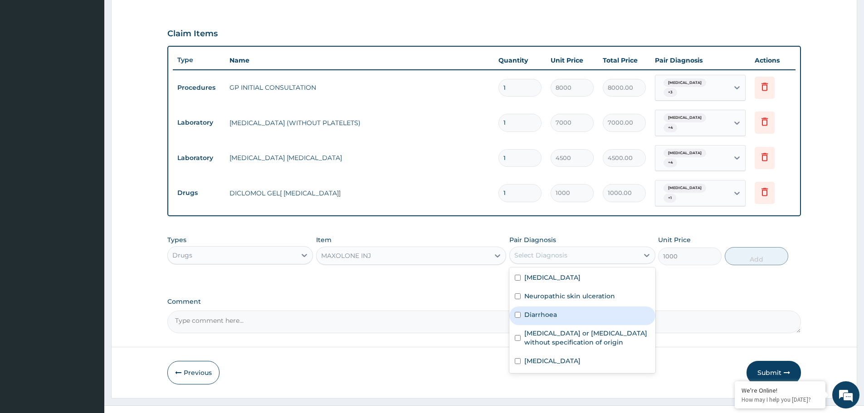
click at [527, 310] on label "Diarrhoea" at bounding box center [540, 314] width 33 height 9
checkbox input "true"
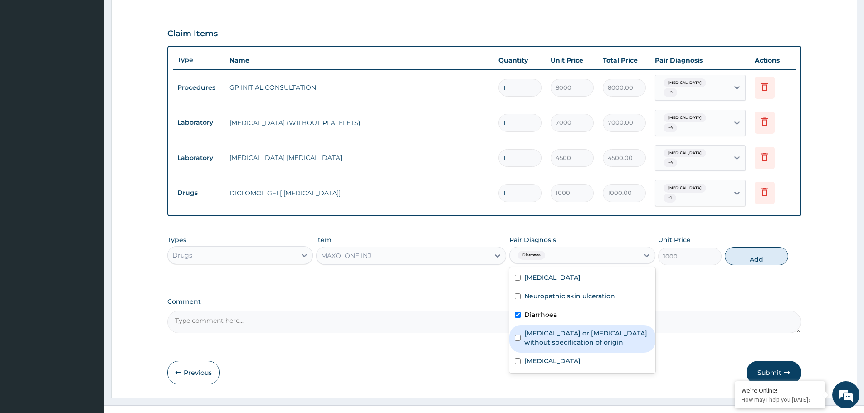
click at [526, 329] on label "Gastroenteritis or colitis without specification of origin" at bounding box center [586, 338] width 125 height 18
checkbox input "true"
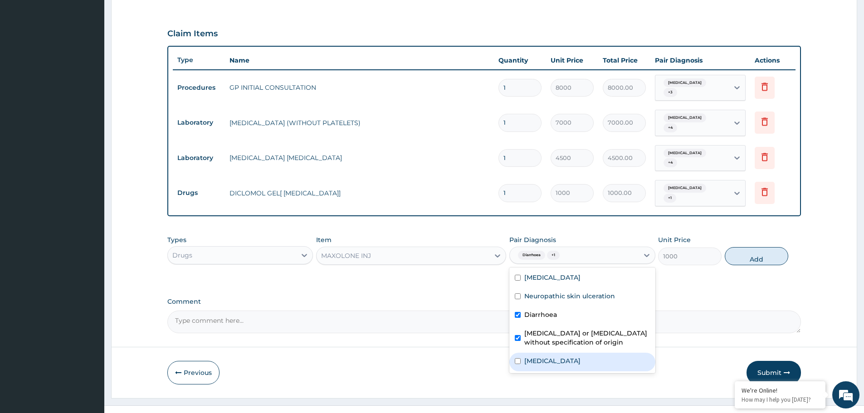
click at [523, 353] on div "Malaria, unspecified" at bounding box center [582, 362] width 146 height 19
click at [522, 353] on div "Malaria, unspecified" at bounding box center [582, 362] width 146 height 19
checkbox input "false"
drag, startPoint x: 741, startPoint y: 240, endPoint x: 442, endPoint y: 243, distance: 298.5
click at [742, 247] on button "Add" at bounding box center [757, 256] width 64 height 18
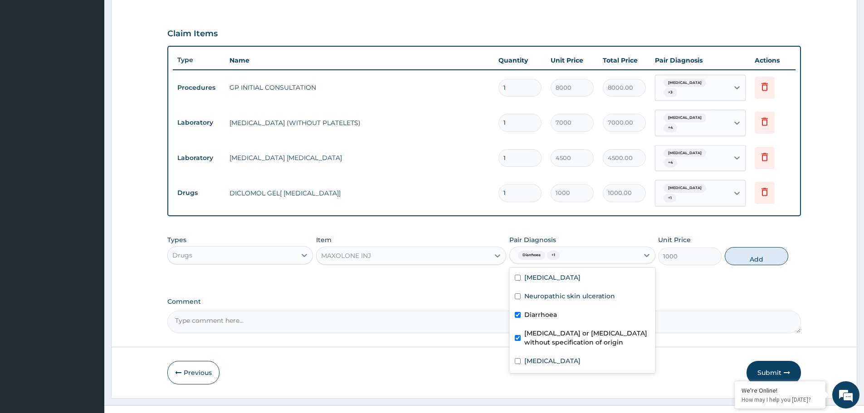
type input "0"
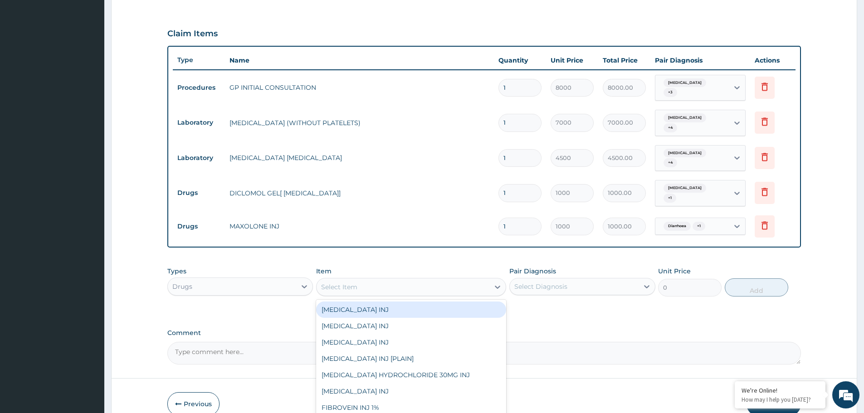
click at [365, 280] on div "Select Item" at bounding box center [403, 287] width 173 height 15
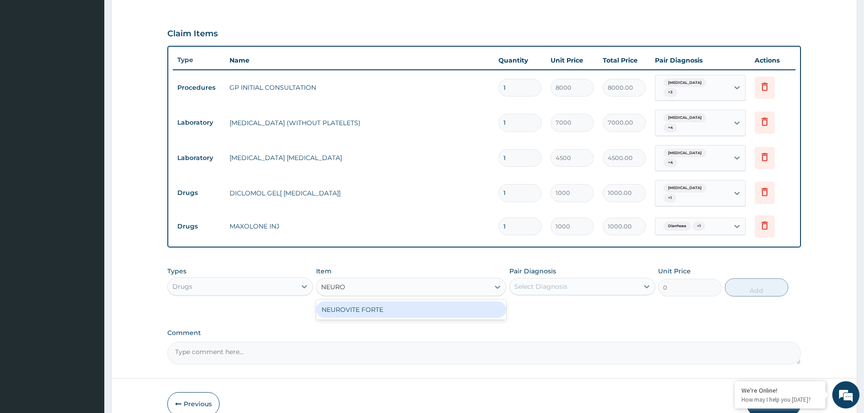
type input "NEUROV"
click at [348, 302] on div "NEUROVITE FORTE" at bounding box center [411, 310] width 190 height 16
type input "200"
click at [557, 282] on div "Select Diagnosis" at bounding box center [540, 286] width 53 height 9
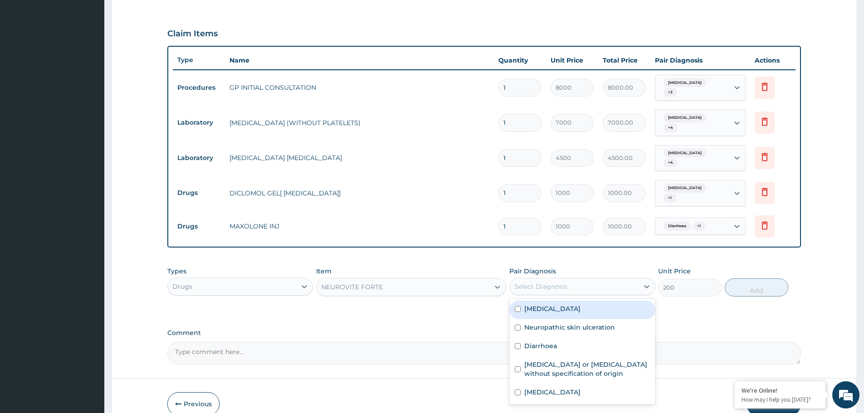
click at [542, 282] on div "Select Diagnosis" at bounding box center [540, 286] width 53 height 9
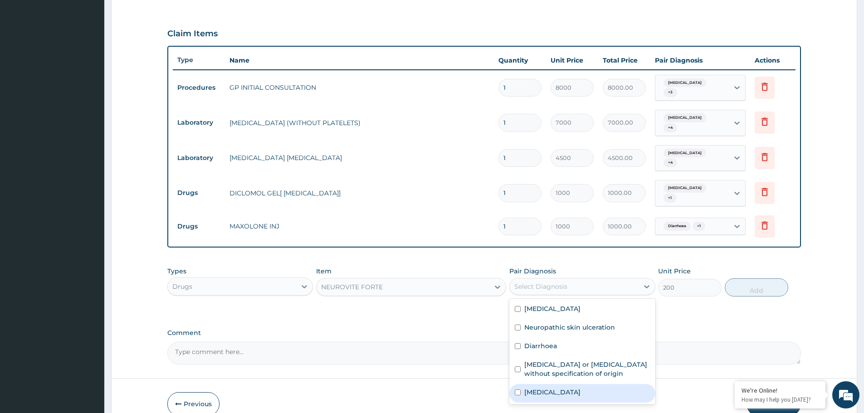
click at [519, 384] on div "Malaria, unspecified" at bounding box center [582, 393] width 146 height 19
checkbox input "true"
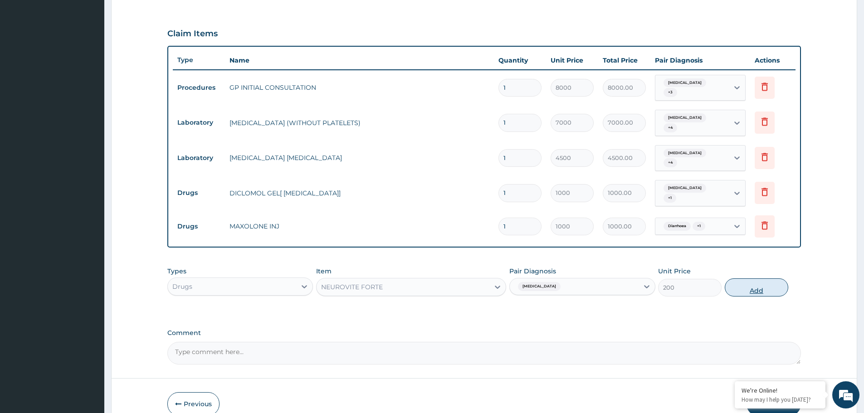
click at [746, 279] on button "Add" at bounding box center [757, 288] width 64 height 18
type input "0"
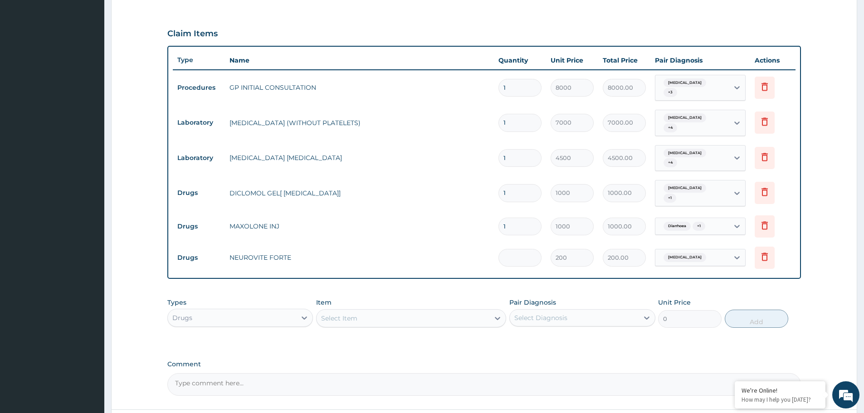
type input "0.00"
click at [768, 251] on icon at bounding box center [764, 256] width 11 height 11
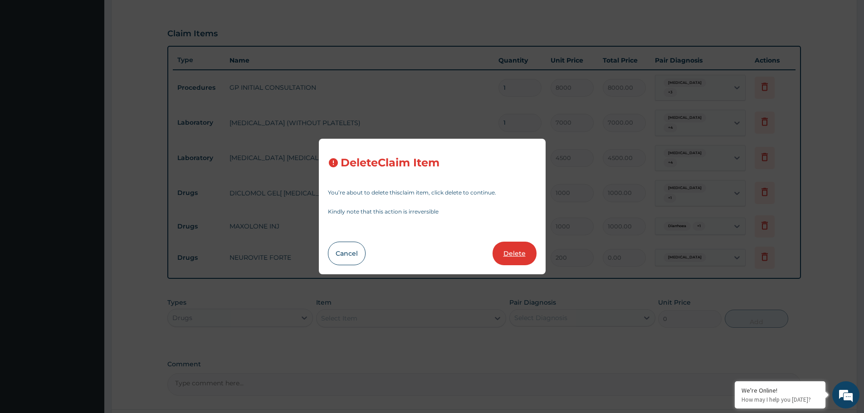
click at [528, 251] on button "Delete" at bounding box center [515, 254] width 44 height 24
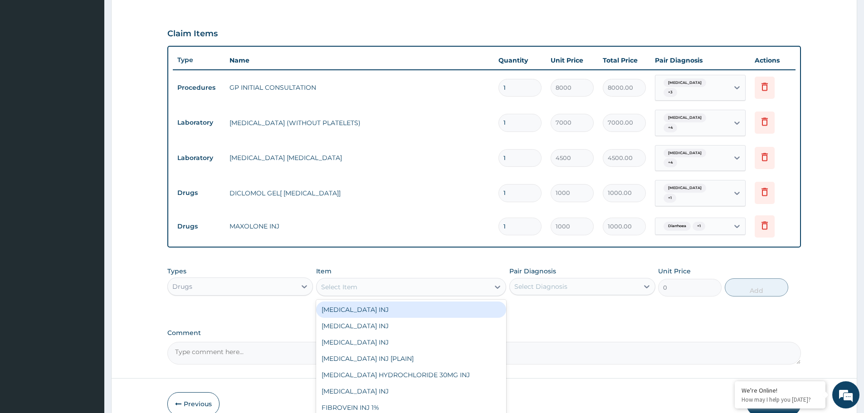
click at [355, 283] on div "Select Item" at bounding box center [339, 287] width 36 height 9
type input "B"
type input "HYOS"
click at [374, 302] on div "HYOSCINE 10MG INJ" at bounding box center [411, 310] width 190 height 16
type input "1000"
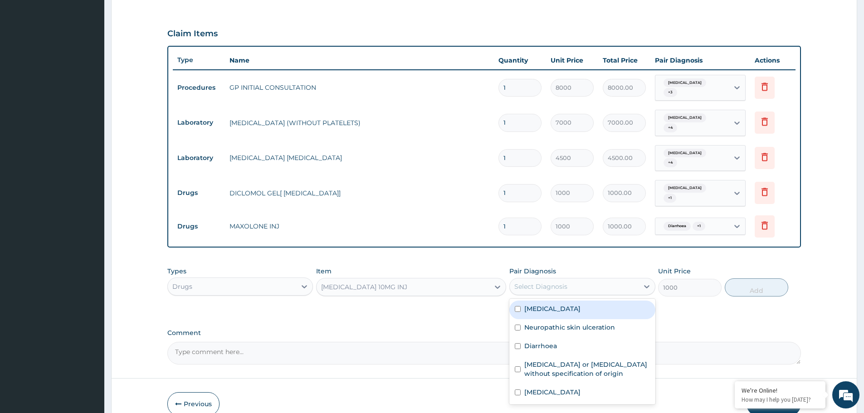
click at [577, 279] on div "Select Diagnosis" at bounding box center [574, 286] width 128 height 15
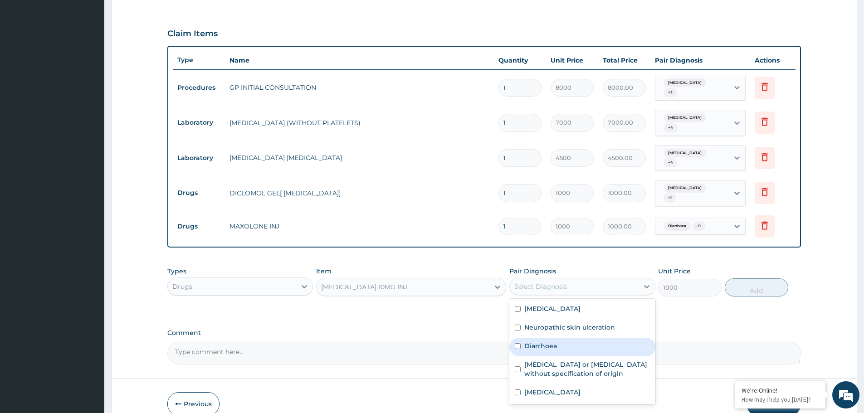
click at [536, 342] on label "Diarrhoea" at bounding box center [540, 346] width 33 height 9
checkbox input "true"
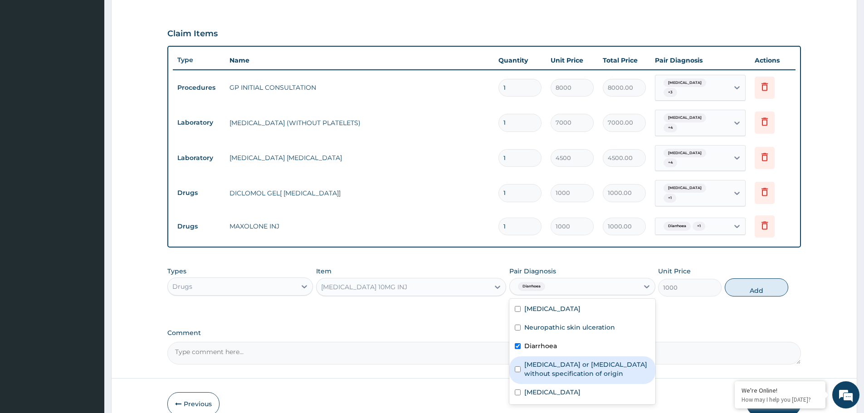
click at [538, 360] on label "Gastroenteritis or colitis without specification of origin" at bounding box center [586, 369] width 125 height 18
checkbox input "true"
click at [739, 279] on button "Add" at bounding box center [757, 288] width 64 height 18
type input "0"
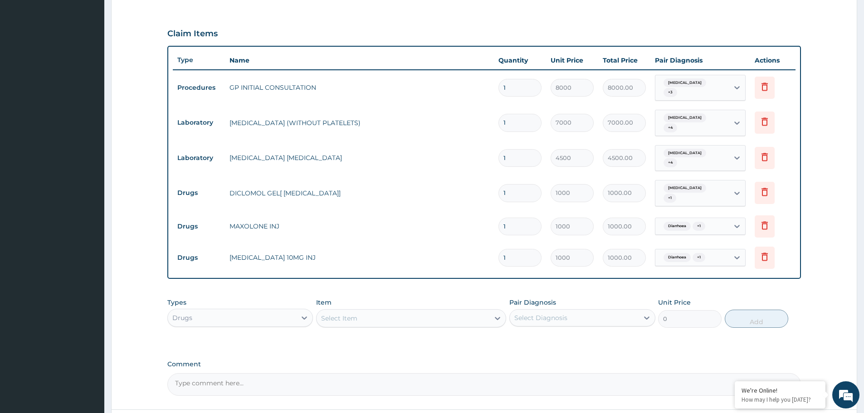
type input "0.00"
type input "2"
type input "2000.00"
type input "2"
click at [424, 311] on div "Select Item" at bounding box center [411, 318] width 190 height 18
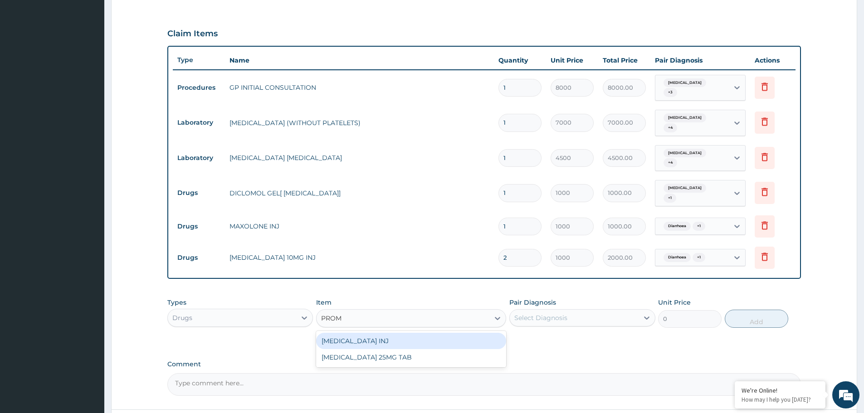
type input "PROME"
click at [387, 333] on div "PROMETHAZINE INJ" at bounding box center [411, 341] width 190 height 16
type input "1000"
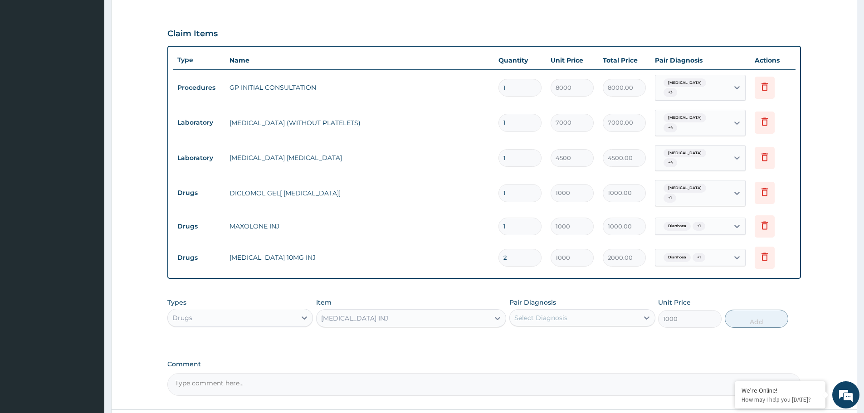
click at [405, 311] on div "PROMETHAZINE INJ" at bounding box center [403, 318] width 173 height 15
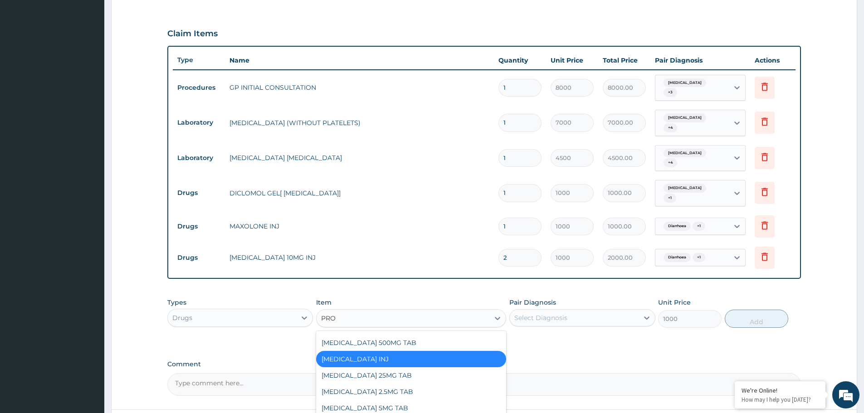
scroll to position [47, 0]
type input "PROM"
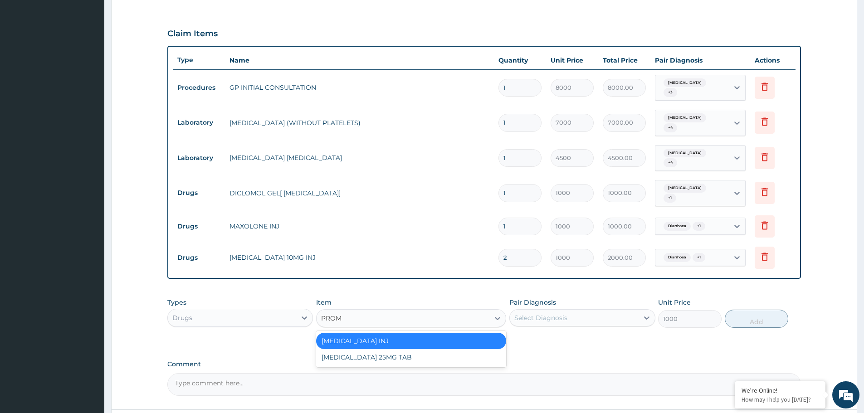
scroll to position [0, 0]
click at [404, 333] on div "PROMETHAZINE INJ" at bounding box center [411, 341] width 190 height 16
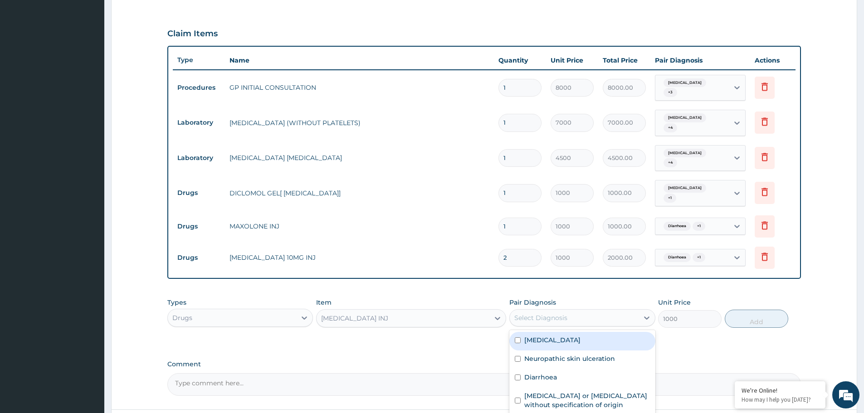
click at [555, 313] on div "Select Diagnosis" at bounding box center [540, 317] width 53 height 9
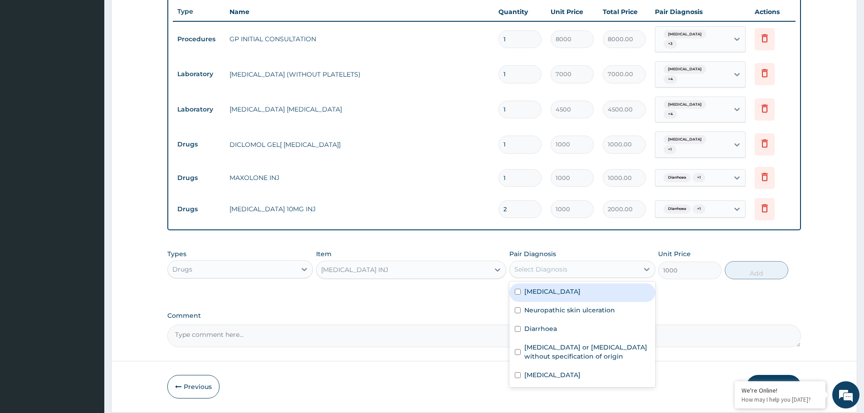
scroll to position [345, 0]
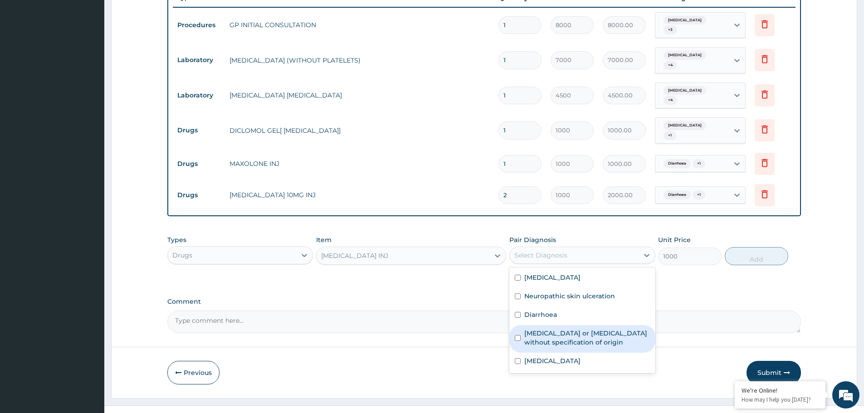
click at [532, 329] on label "Gastroenteritis or colitis without specification of origin" at bounding box center [586, 338] width 125 height 18
checkbox input "true"
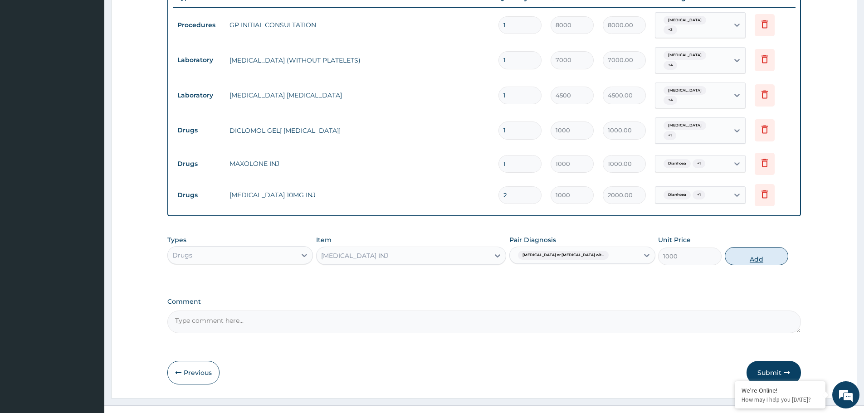
click at [744, 247] on button "Add" at bounding box center [757, 256] width 64 height 18
type input "0"
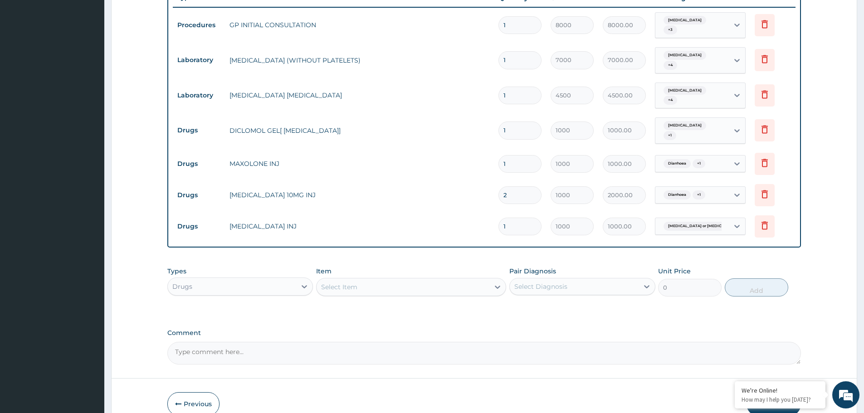
click at [355, 283] on div "Select Item" at bounding box center [339, 287] width 36 height 9
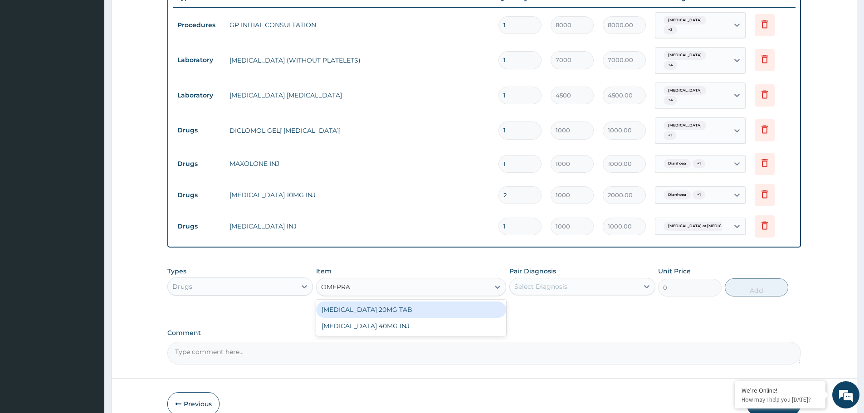
type input "OMEPRAZ"
click at [367, 318] on div "OMEPRAZOLE 40MG INJ" at bounding box center [411, 326] width 190 height 16
type input "1000"
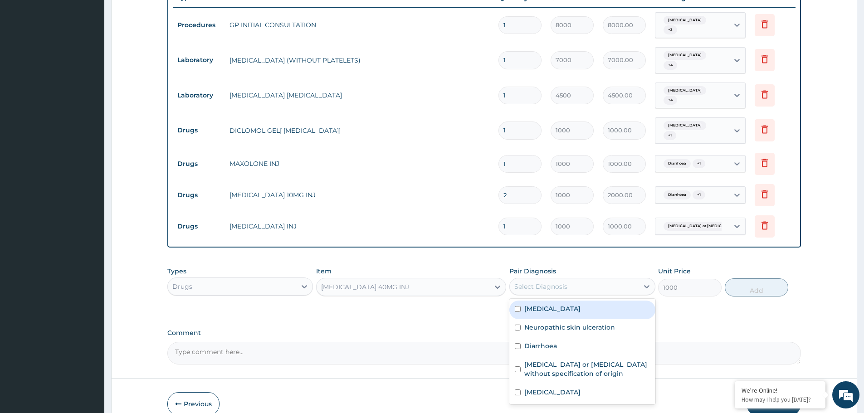
click at [529, 282] on div "Select Diagnosis" at bounding box center [540, 286] width 53 height 9
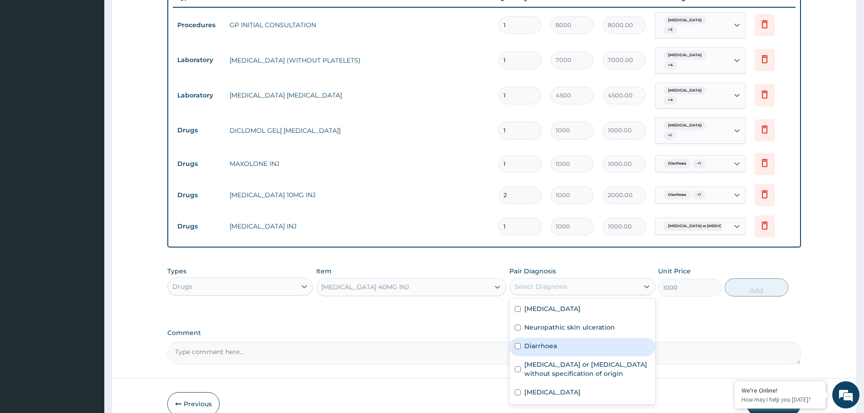
drag, startPoint x: 527, startPoint y: 331, endPoint x: 532, endPoint y: 359, distance: 28.5
click at [532, 344] on div "Pain in limb Neuropathic skin ulceration Diarrhoea Gastroenteritis or colitis w…" at bounding box center [582, 352] width 146 height 106
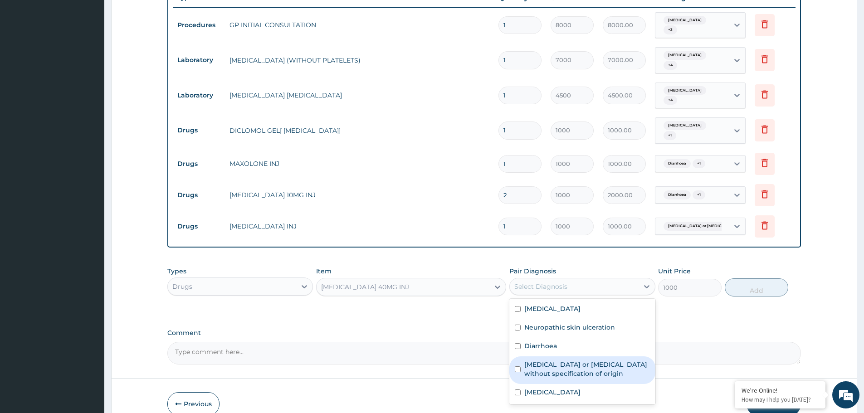
click at [532, 360] on label "Gastroenteritis or colitis without specification of origin" at bounding box center [586, 369] width 125 height 18
checkbox input "true"
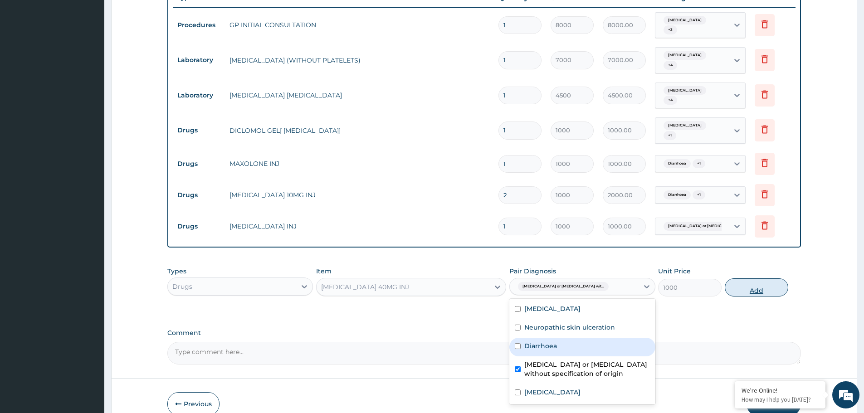
click at [742, 279] on button "Add" at bounding box center [757, 288] width 64 height 18
type input "0"
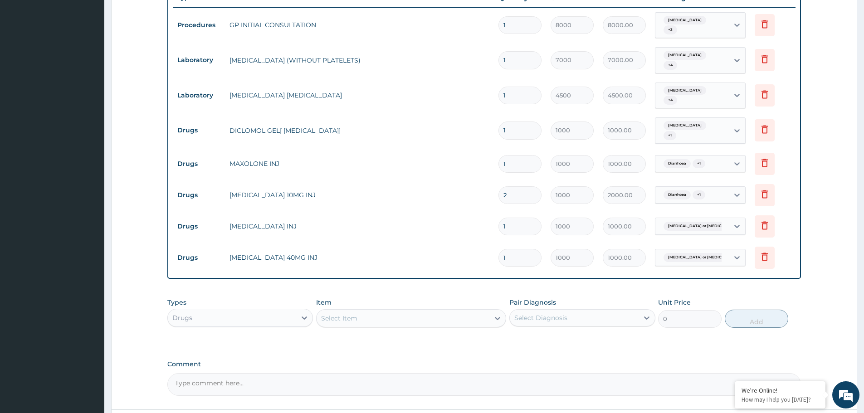
click at [360, 311] on div "Select Item" at bounding box center [403, 318] width 173 height 15
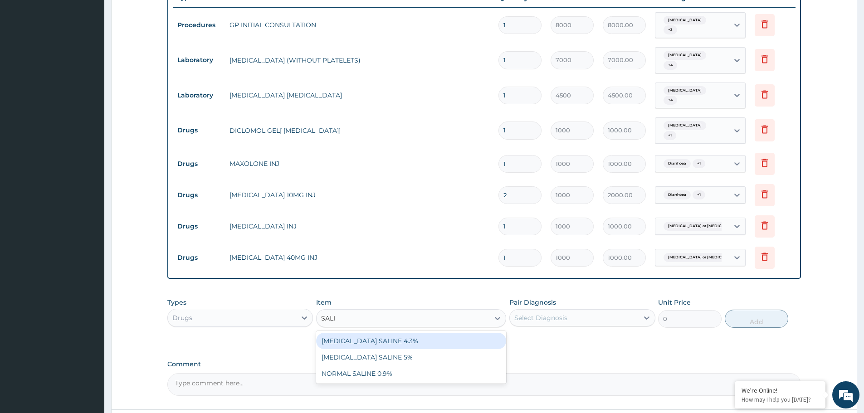
type input "SALIN"
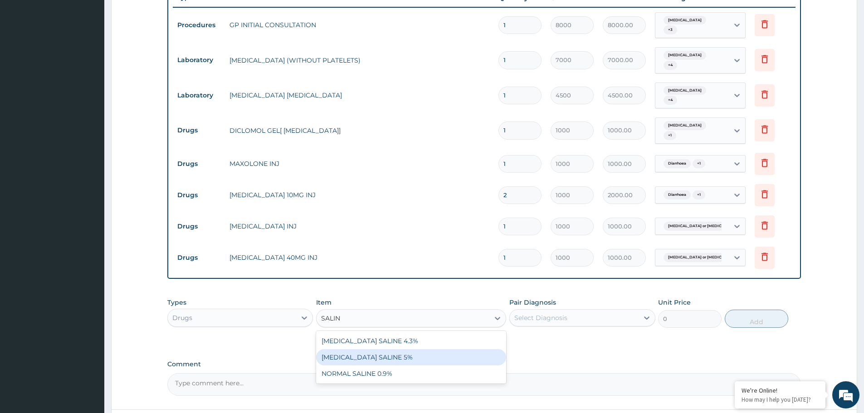
click at [369, 349] on div "DEXTROSE SALINE 5%" at bounding box center [411, 357] width 190 height 16
type input "1500"
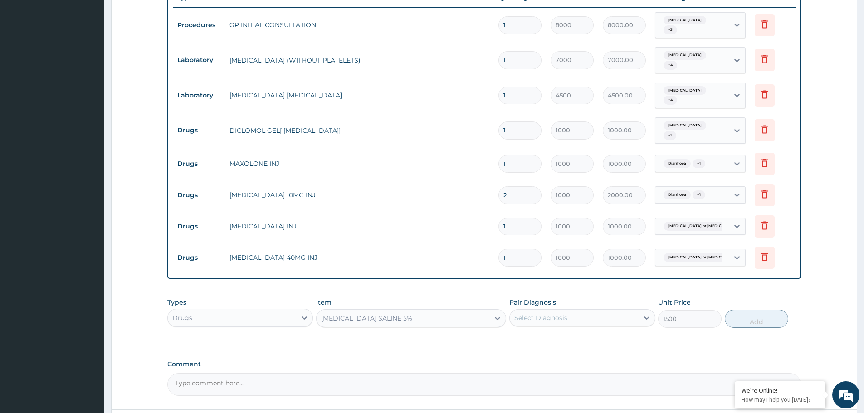
click at [546, 313] on div "Select Diagnosis" at bounding box center [540, 317] width 53 height 9
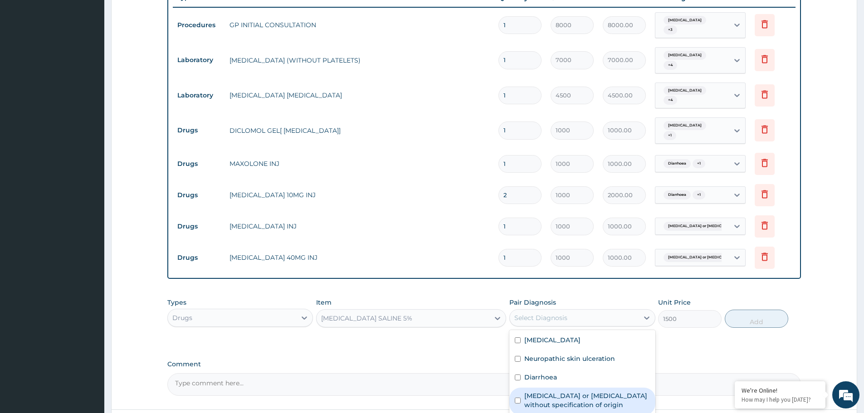
click at [531, 392] on label "Gastroenteritis or colitis without specification of origin" at bounding box center [586, 401] width 125 height 18
checkbox input "true"
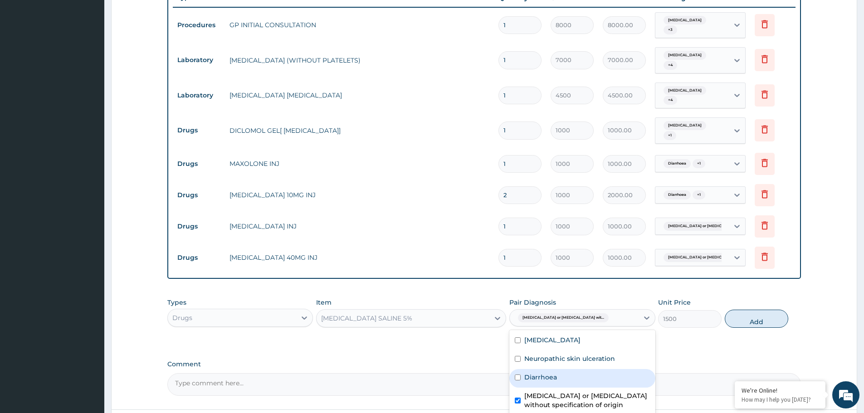
click at [514, 369] on div "Diarrhoea" at bounding box center [582, 378] width 146 height 19
checkbox input "true"
click at [738, 310] on button "Add" at bounding box center [757, 319] width 64 height 18
type input "0"
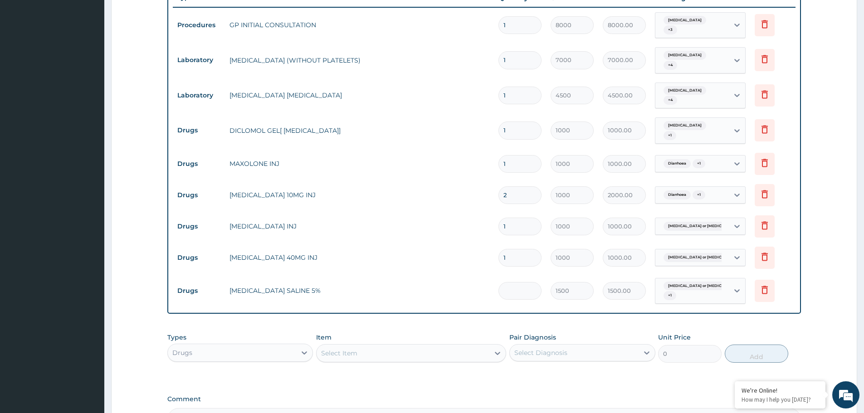
type input "0.00"
type input "2"
type input "3000.00"
type input "2"
click at [406, 346] on div "Select Item" at bounding box center [403, 353] width 173 height 15
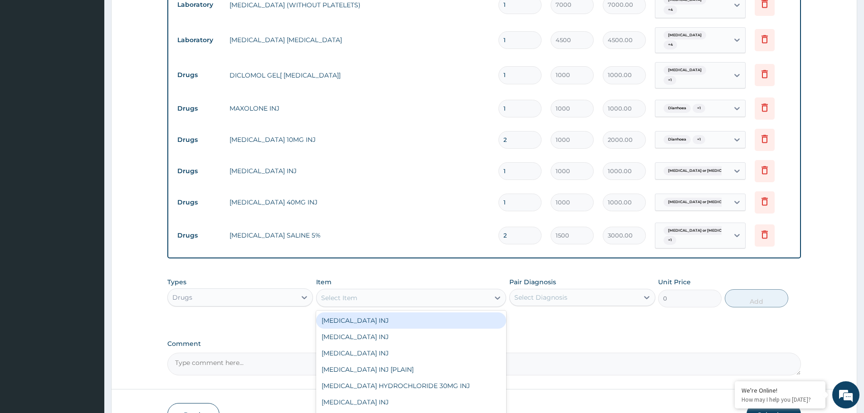
scroll to position [436, 0]
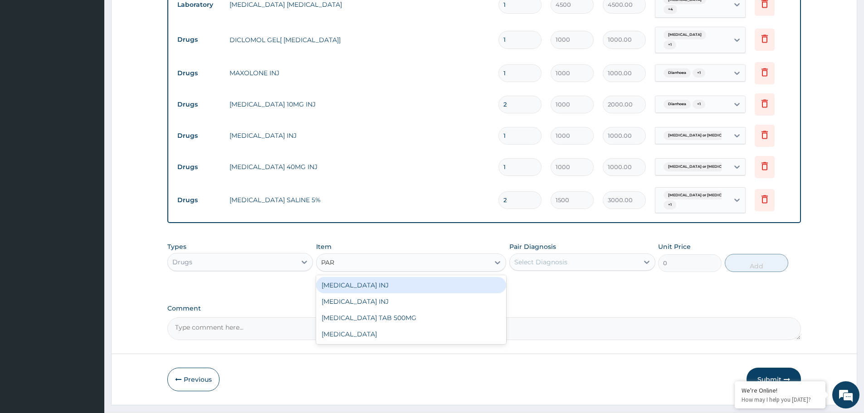
type input "PARA"
click at [360, 277] on div "PARACETAMOL INJ" at bounding box center [411, 285] width 190 height 16
type input "1000"
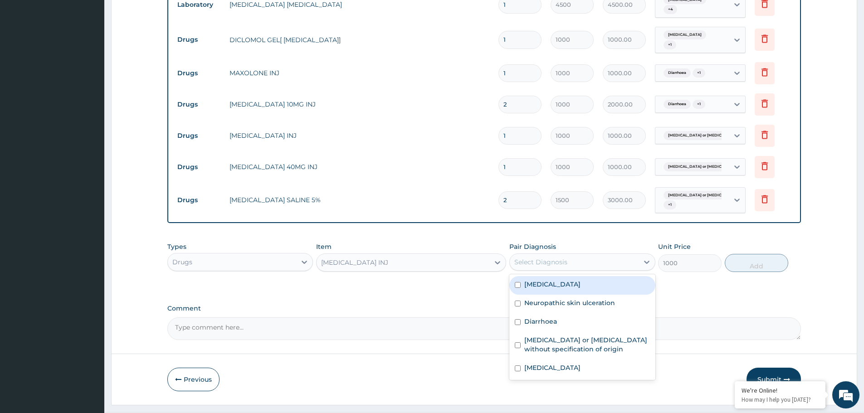
click at [547, 258] on div "Select Diagnosis" at bounding box center [540, 262] width 53 height 9
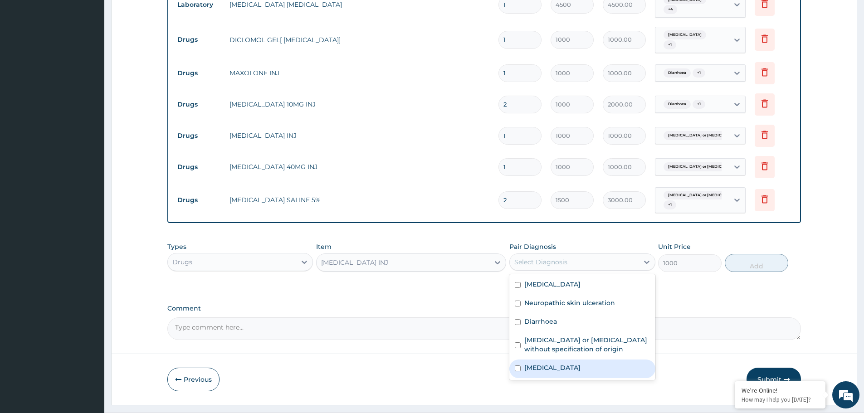
click at [534, 363] on label "Malaria, unspecified" at bounding box center [552, 367] width 56 height 9
checkbox input "true"
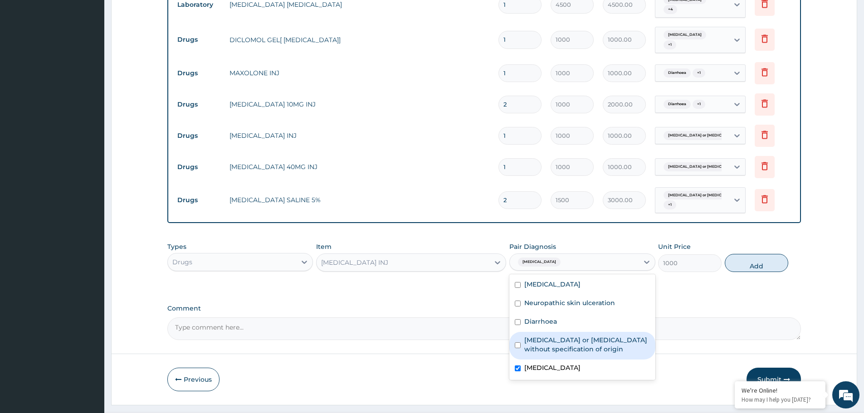
click at [539, 336] on label "Gastroenteritis or colitis without specification of origin" at bounding box center [586, 345] width 125 height 18
checkbox input "true"
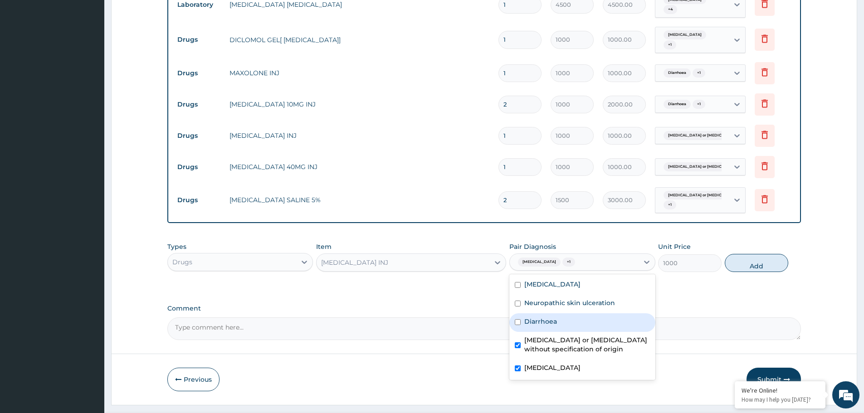
click at [749, 254] on button "Add" at bounding box center [757, 263] width 64 height 18
type input "0"
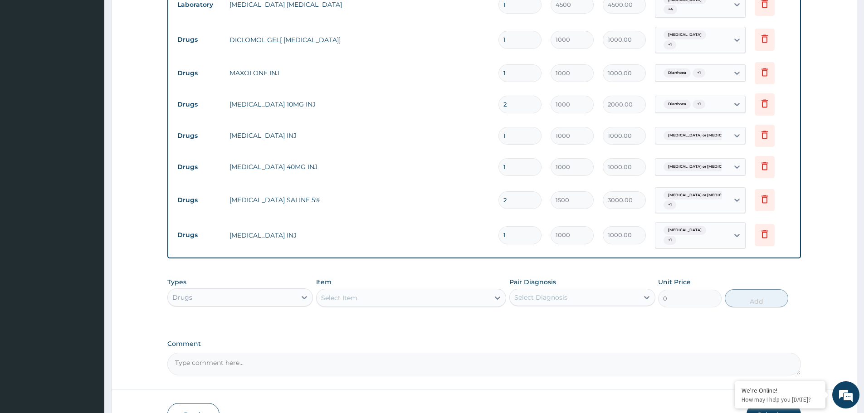
type input "0.00"
type input "3"
type input "3000.00"
type input "3"
click at [383, 291] on div "Select Item" at bounding box center [403, 298] width 173 height 15
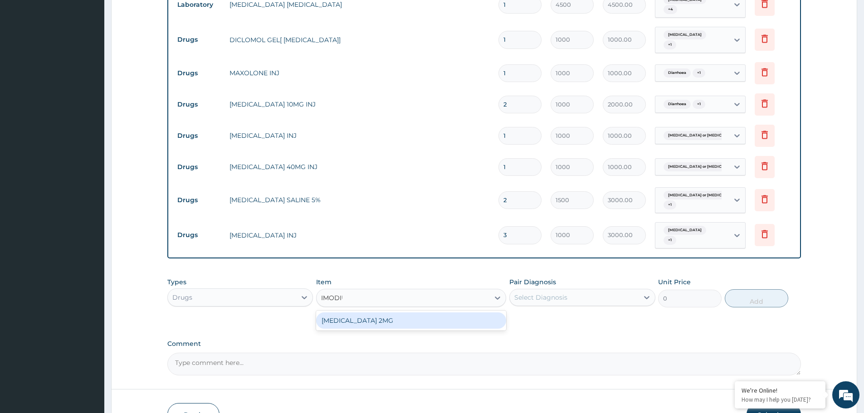
type input "IMODIUM"
click at [328, 313] on div "IMODIUM 2MG" at bounding box center [411, 321] width 190 height 16
type input "30"
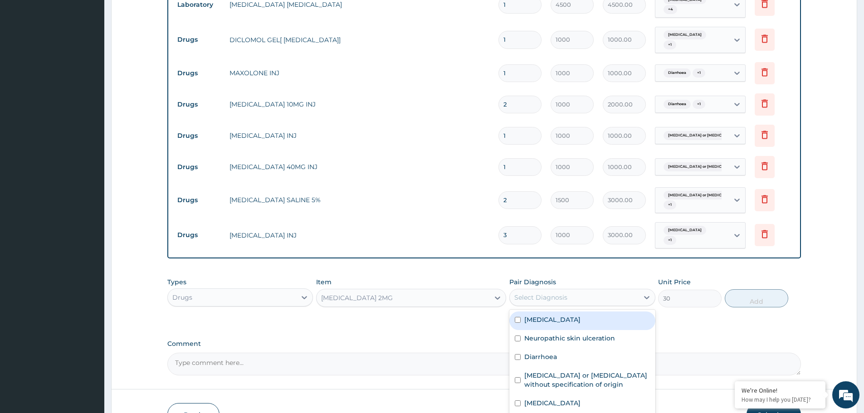
click at [545, 293] on div "Select Diagnosis" at bounding box center [540, 297] width 53 height 9
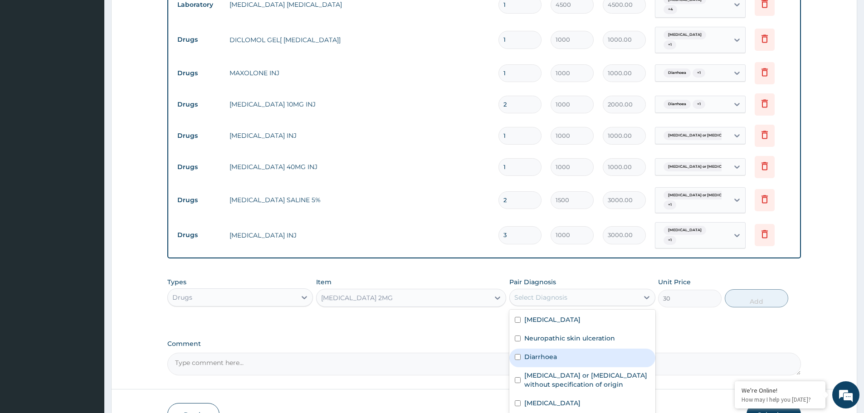
click at [522, 349] on div "Diarrhoea" at bounding box center [582, 358] width 146 height 19
checkbox input "true"
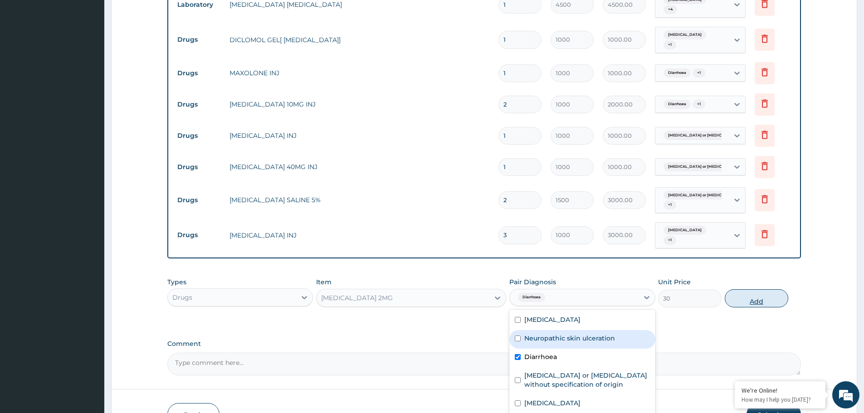
click at [746, 289] on button "Add" at bounding box center [757, 298] width 64 height 18
type input "0"
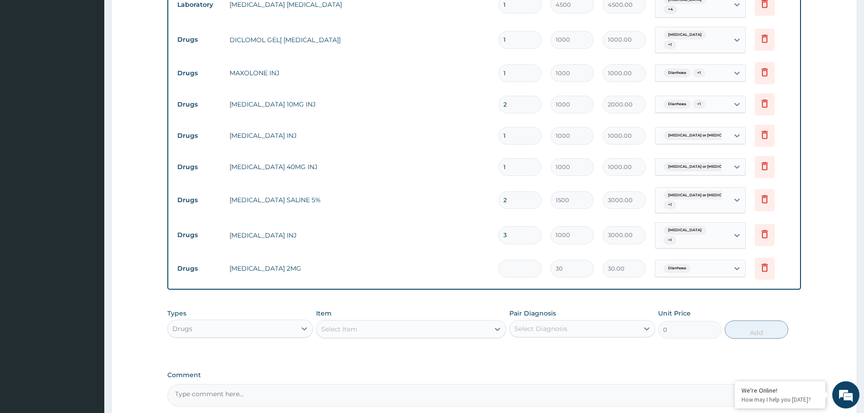
type input "0.00"
type input "4"
type input "120.00"
type input "4"
click at [347, 325] on div "Select Item" at bounding box center [339, 329] width 36 height 9
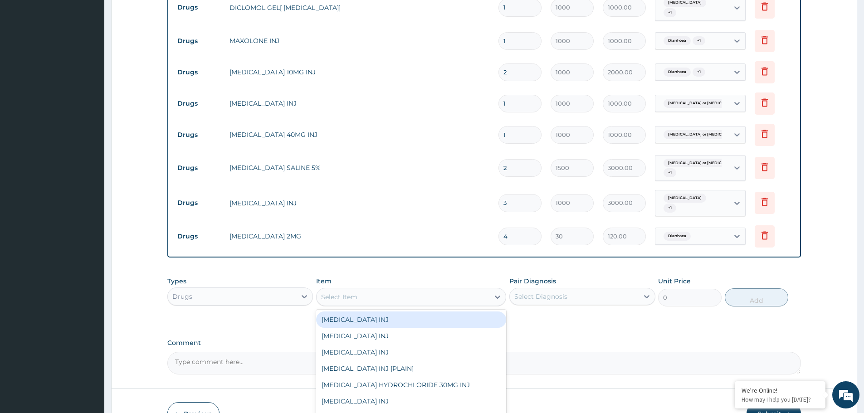
scroll to position [481, 0]
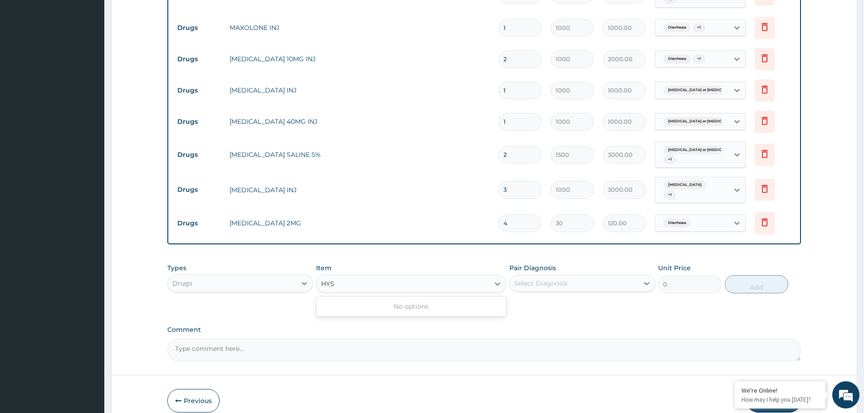
type input "HY"
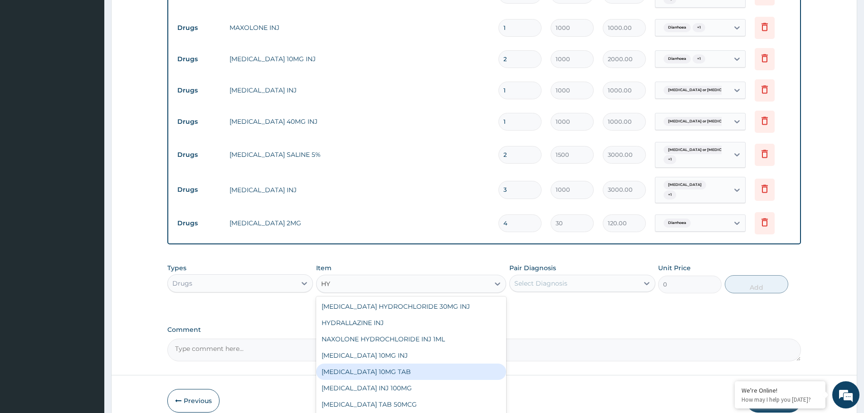
click at [328, 364] on div "HYOSCINE 10MG TAB" at bounding box center [411, 372] width 190 height 16
type input "60"
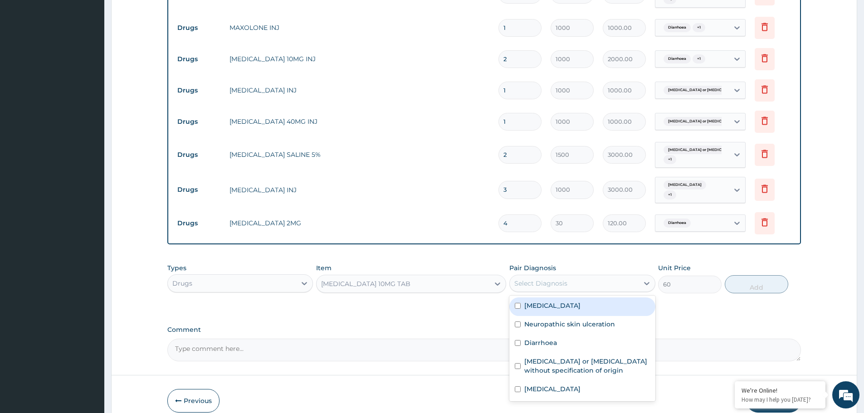
click at [563, 279] on div "Select Diagnosis" at bounding box center [540, 283] width 53 height 9
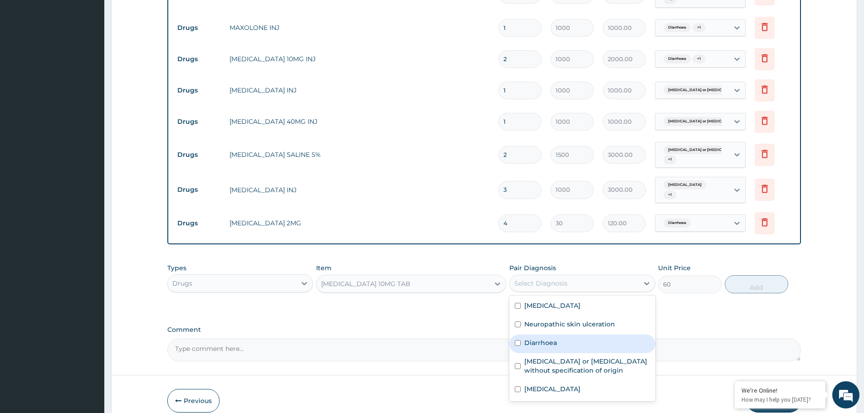
click at [538, 338] on label "Diarrhoea" at bounding box center [540, 342] width 33 height 9
checkbox input "true"
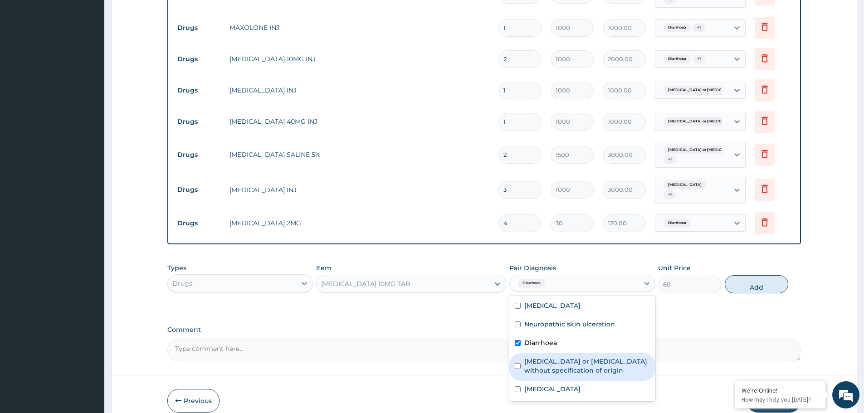
click at [552, 357] on label "Gastroenteritis or colitis without specification of origin" at bounding box center [586, 366] width 125 height 18
checkbox input "true"
click at [736, 275] on button "Add" at bounding box center [757, 284] width 64 height 18
type input "0"
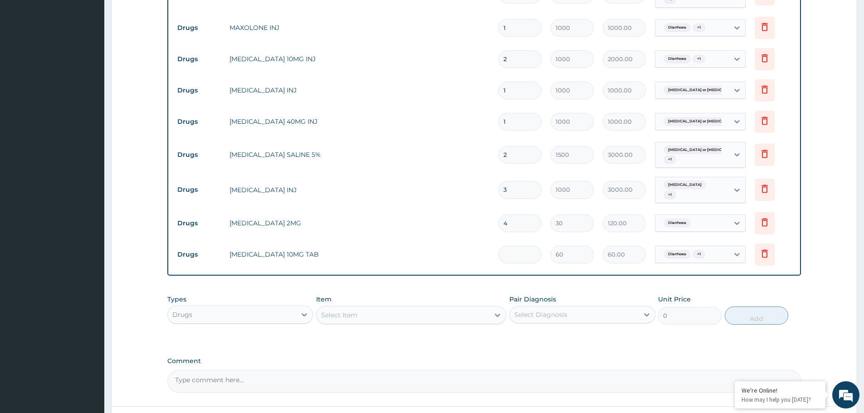
type input "0.00"
type input "1"
type input "60.00"
type input "14"
type input "840.00"
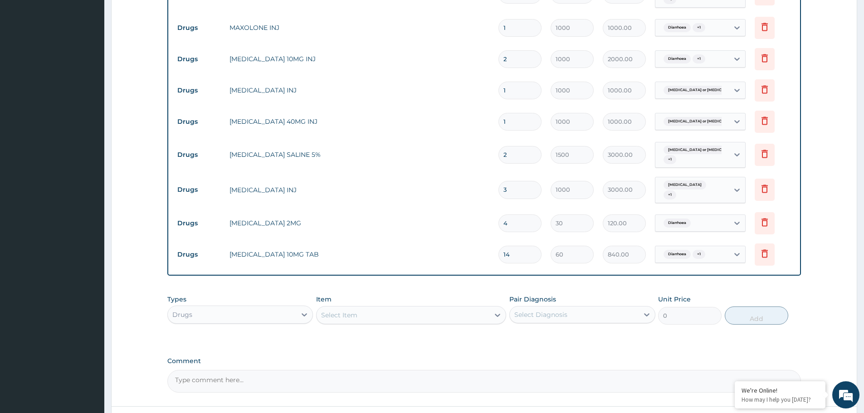
type input "1"
type input "60.00"
type input "0.00"
type input "2"
type input "120.00"
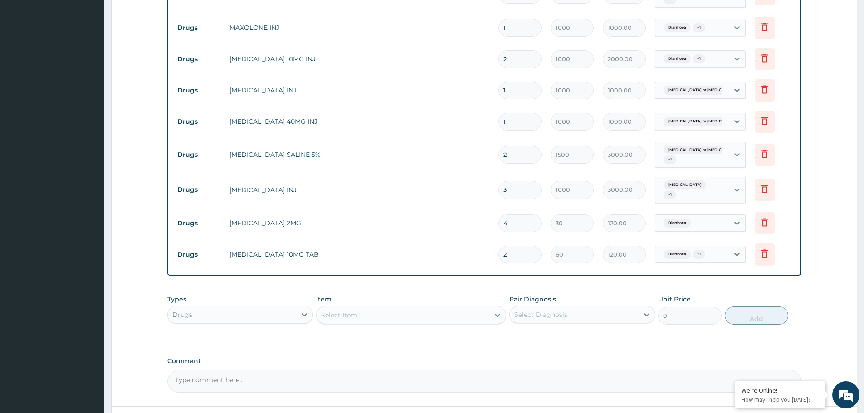
type input "28"
type input "1680.00"
type input "28"
click at [357, 311] on div "Select Item" at bounding box center [339, 315] width 36 height 9
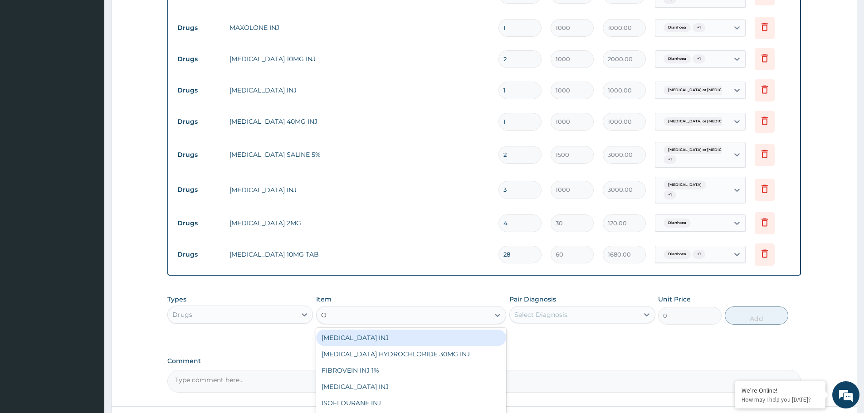
type input "O R"
click at [440, 330] on div "O R S" at bounding box center [411, 338] width 190 height 16
type input "300"
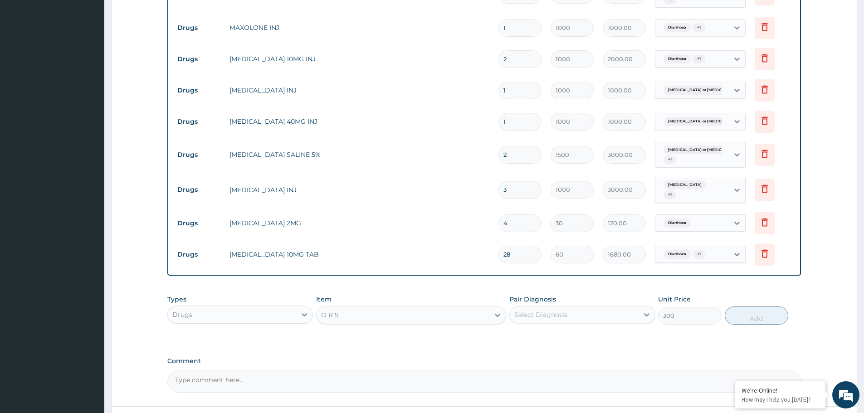
click at [570, 308] on div "Select Diagnosis" at bounding box center [574, 315] width 128 height 15
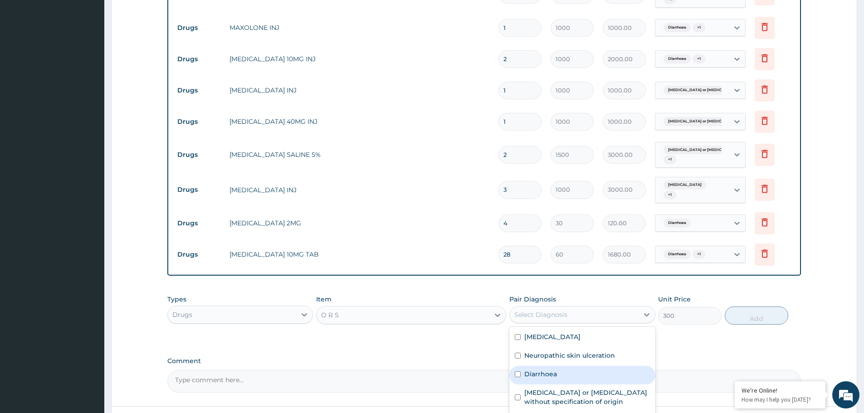
click at [536, 370] on label "Diarrhoea" at bounding box center [540, 374] width 33 height 9
checkbox input "true"
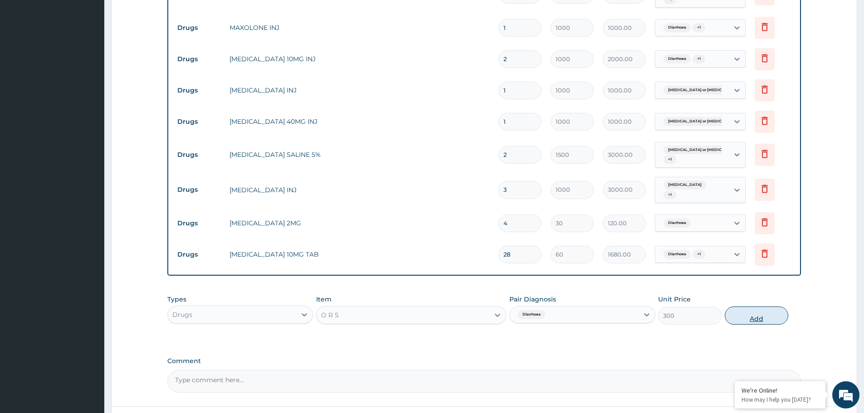
click at [763, 307] on button "Add" at bounding box center [757, 316] width 64 height 18
type input "0"
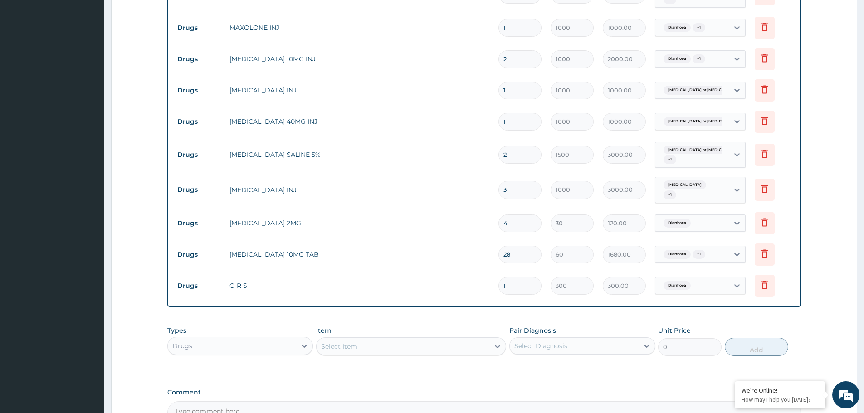
type input "0.00"
type input "4"
type input "1200.00"
type input "4"
click at [381, 339] on div "Select Item" at bounding box center [403, 346] width 173 height 15
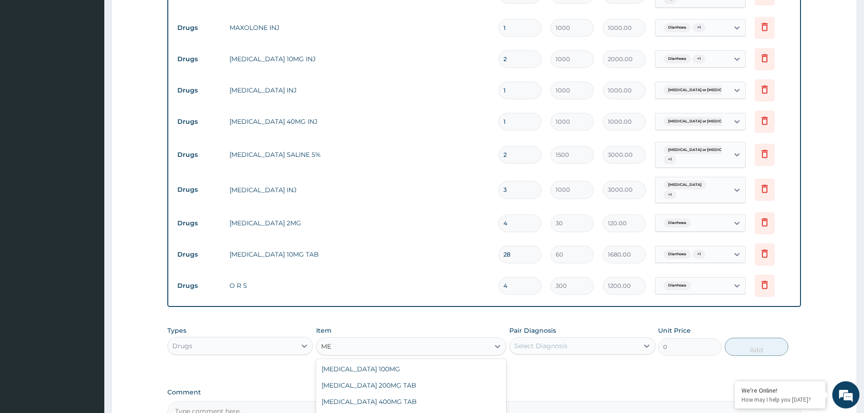
type input "M"
type input "S"
type input "DICLO"
click at [367, 410] on div "DICLOFENAC SUPPOSITORY (HMO)" at bounding box center [411, 418] width 190 height 16
click at [367, 403] on textarea "Comment" at bounding box center [484, 412] width 634 height 23
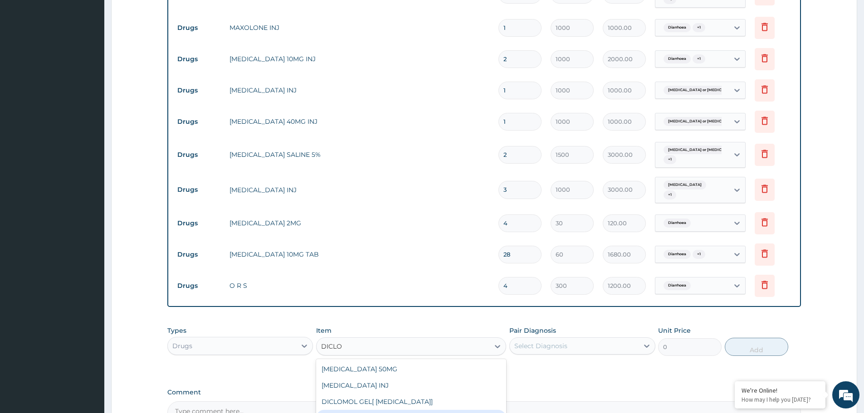
type input "1500"
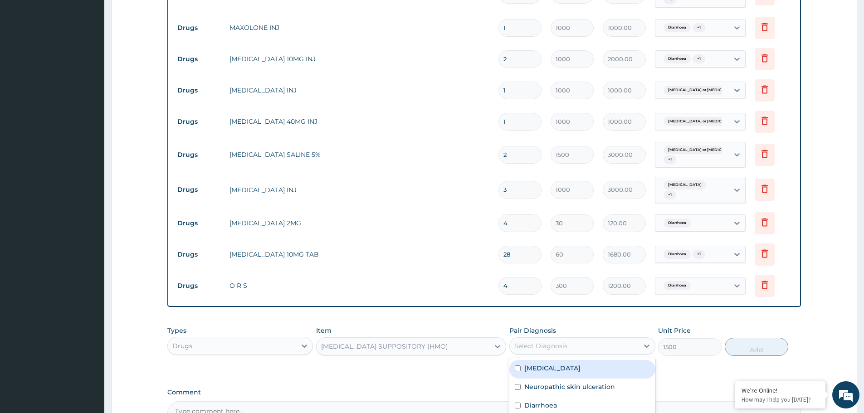
click at [550, 342] on div "Select Diagnosis" at bounding box center [540, 346] width 53 height 9
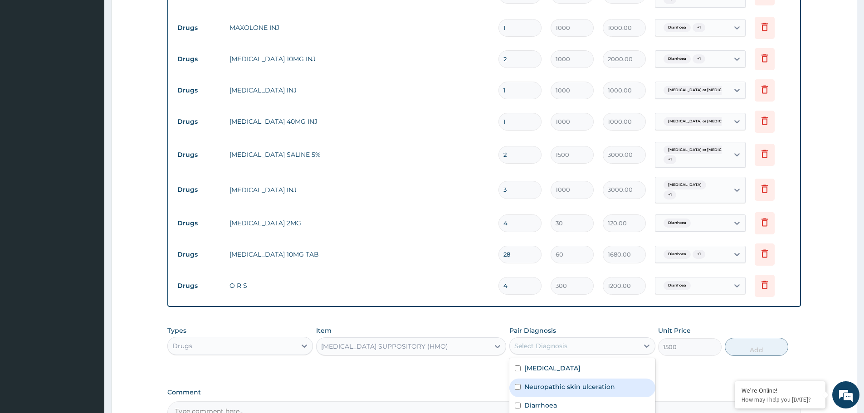
scroll to position [572, 0]
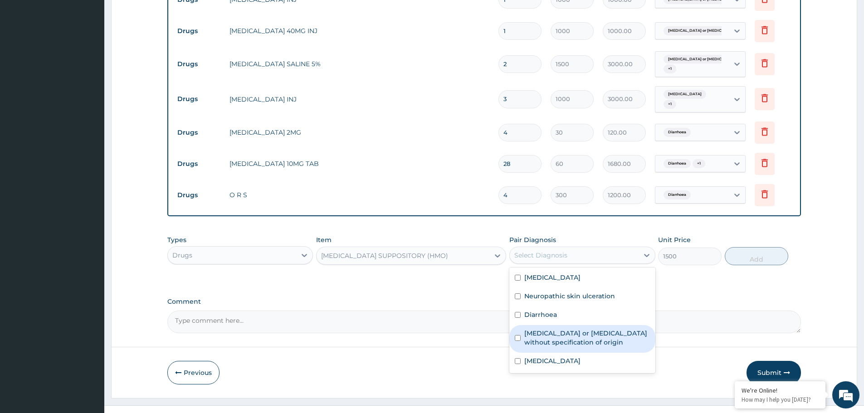
click at [526, 329] on label "Gastroenteritis or colitis without specification of origin" at bounding box center [586, 338] width 125 height 18
checkbox input "true"
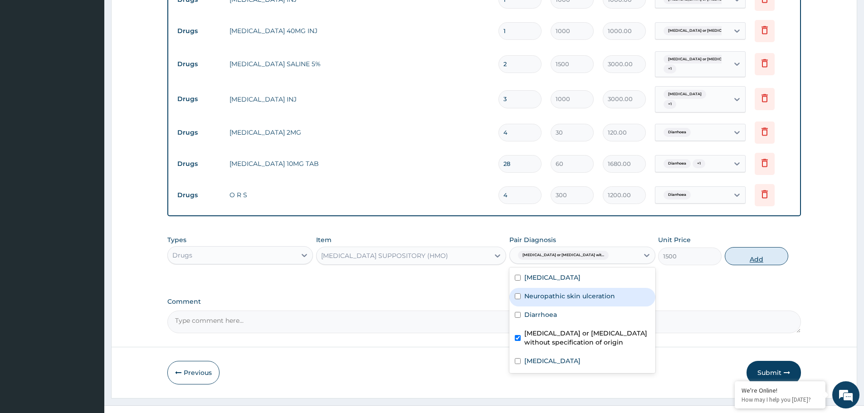
click at [754, 247] on button "Add" at bounding box center [757, 256] width 64 height 18
type input "0"
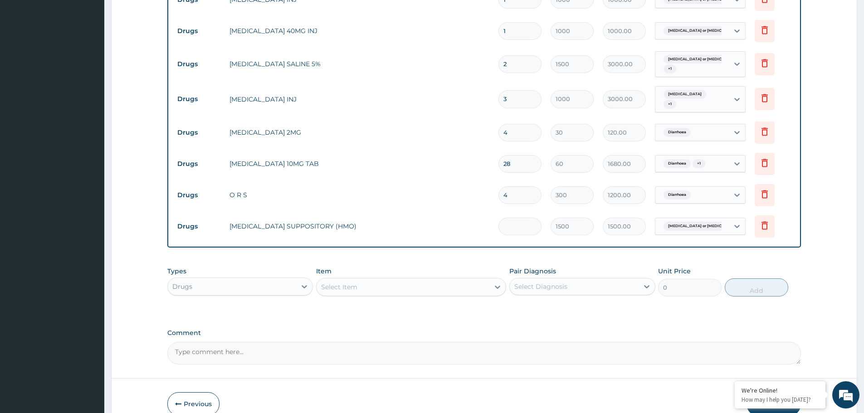
type input "0.00"
type input "2"
type input "3000.00"
type input "2"
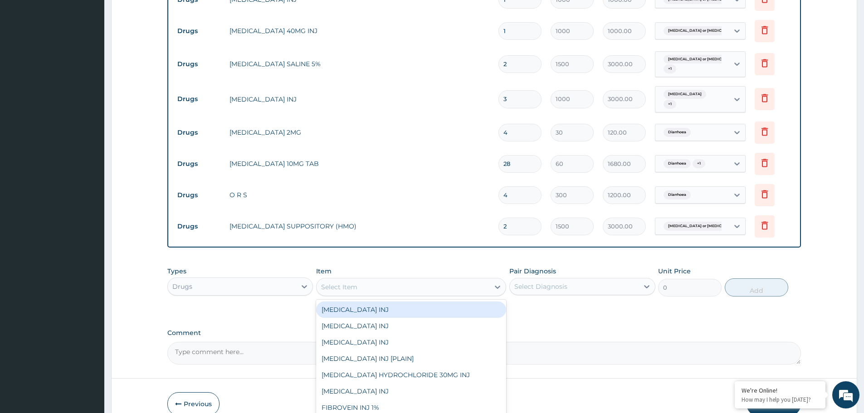
click at [426, 280] on div "Select Item" at bounding box center [403, 287] width 173 height 15
type input "ARE"
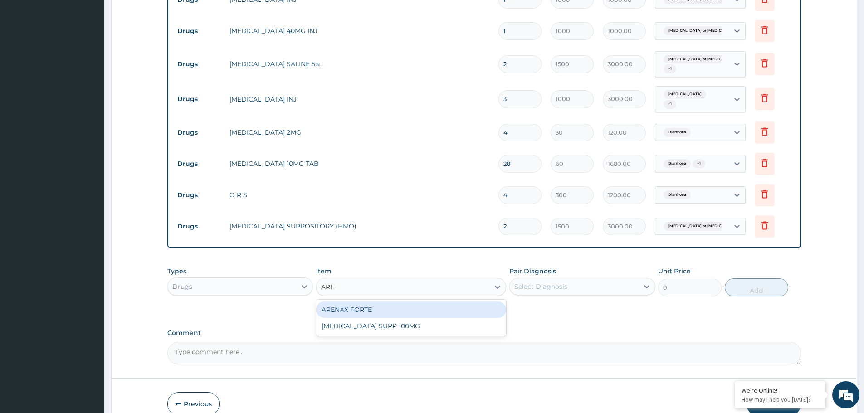
click at [390, 302] on div "ARENAX FORTE" at bounding box center [411, 310] width 190 height 16
type input "3500"
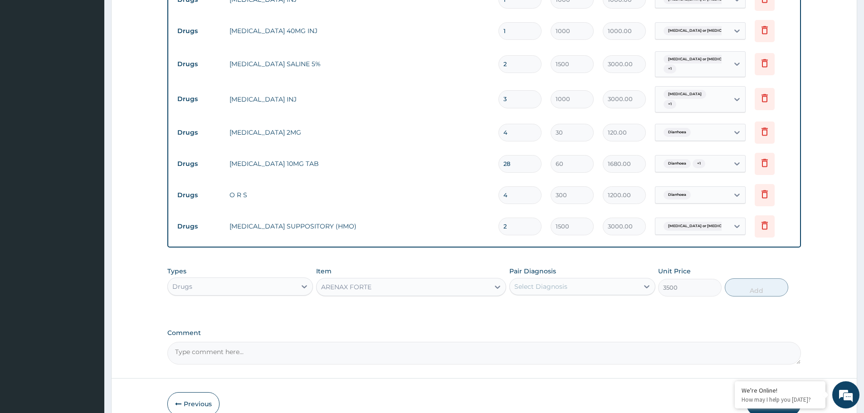
click at [561, 282] on div "Select Diagnosis" at bounding box center [540, 286] width 53 height 9
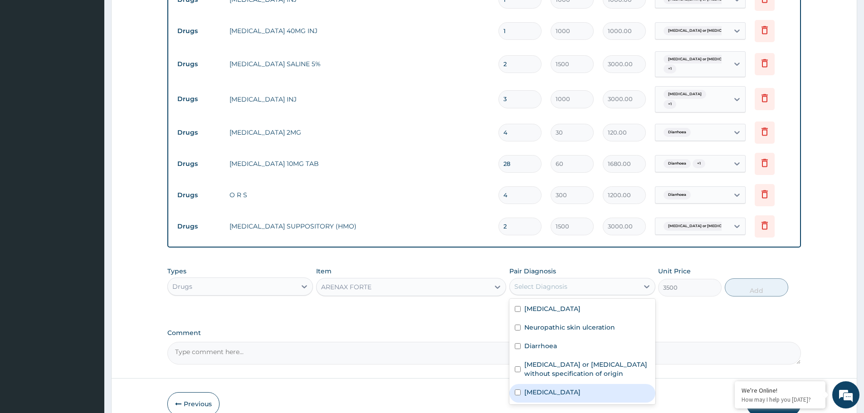
click at [551, 388] on label "Malaria, unspecified" at bounding box center [552, 392] width 56 height 9
checkbox input "true"
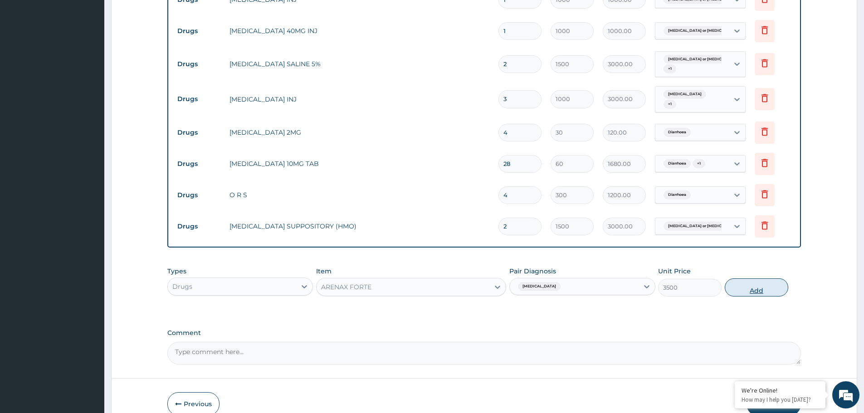
click at [756, 279] on button "Add" at bounding box center [757, 288] width 64 height 18
type input "0"
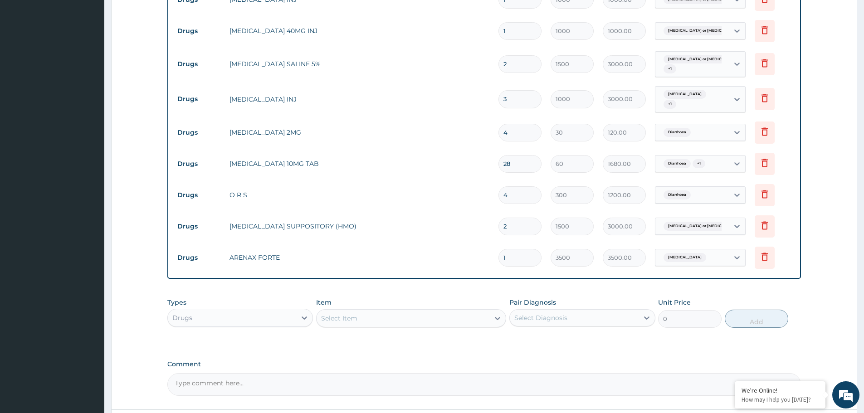
click at [338, 314] on div "Select Item" at bounding box center [339, 318] width 36 height 9
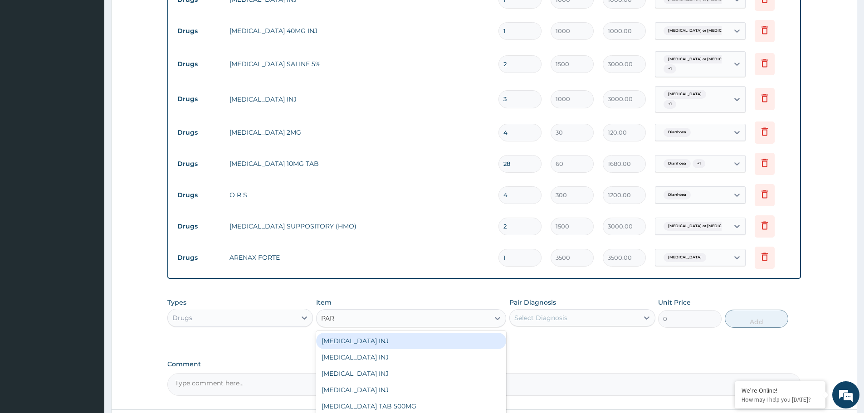
type input "PARA"
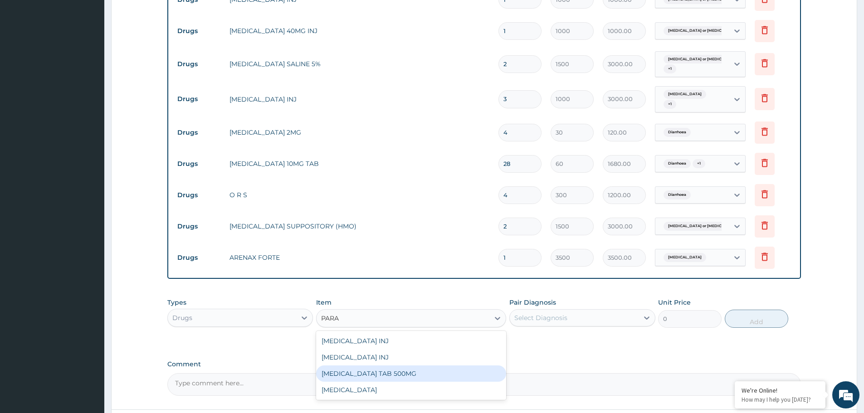
click at [366, 366] on div "PARACETAMOL TAB 500MG" at bounding box center [411, 374] width 190 height 16
type input "20"
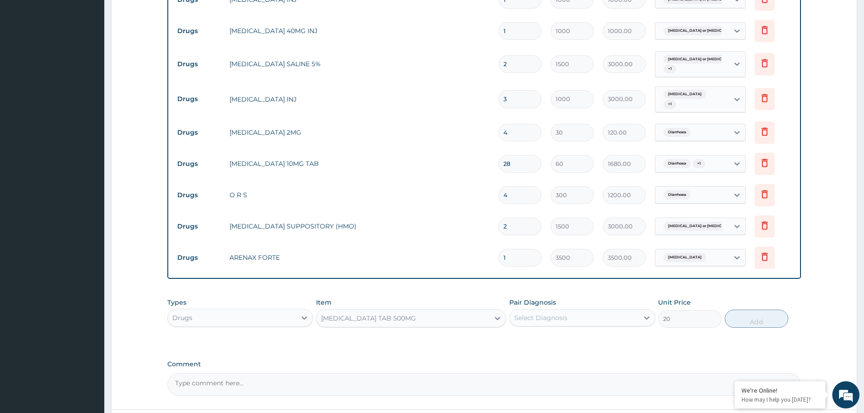
click at [533, 311] on div "Select Diagnosis" at bounding box center [574, 318] width 128 height 15
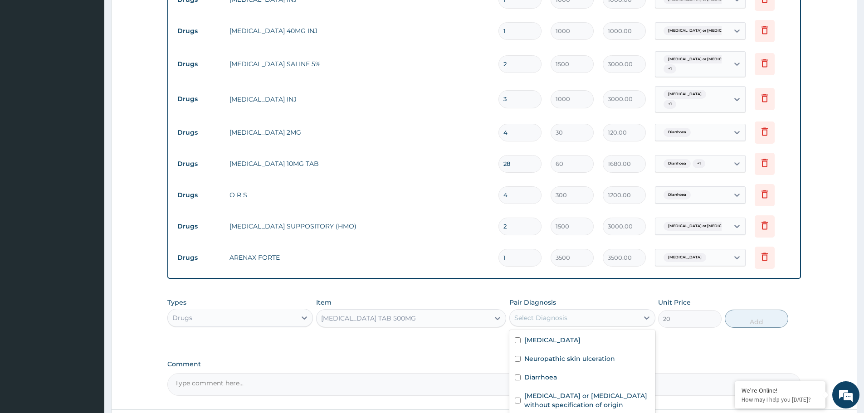
checkbox input "true"
click at [749, 310] on button "Add" at bounding box center [757, 319] width 64 height 18
type input "0"
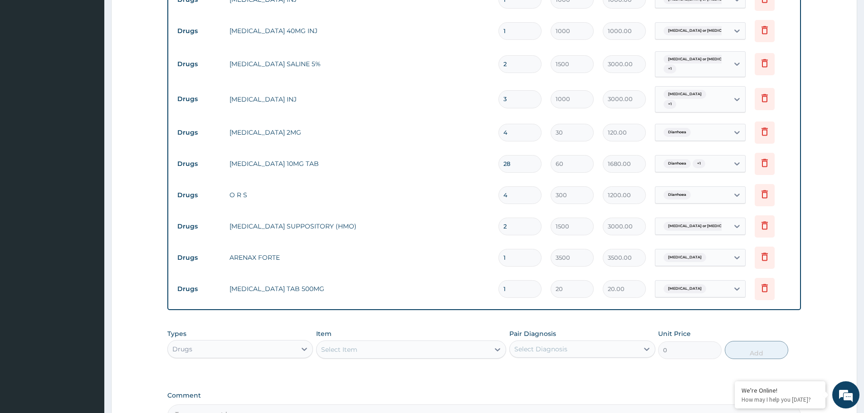
type input "18"
type input "360.00"
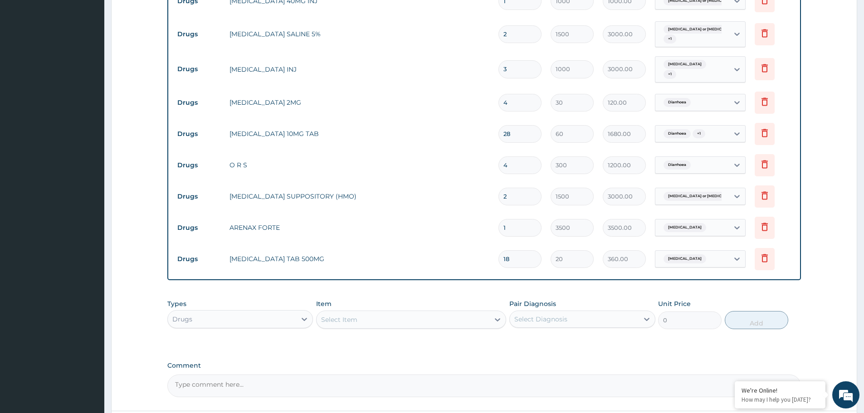
scroll to position [666, 0]
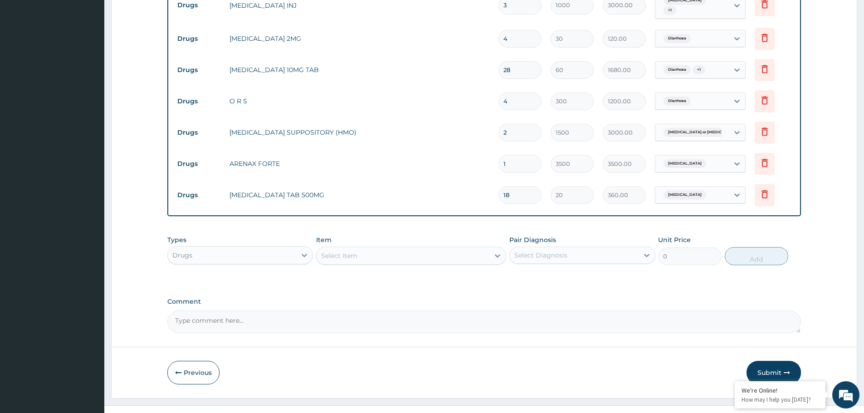
type input "18"
click at [352, 251] on div "Select Item" at bounding box center [339, 255] width 36 height 9
type input "CIPRO"
click at [347, 270] on div "CIPROFLOXACIN 500MG TAB" at bounding box center [411, 278] width 190 height 16
type input "605"
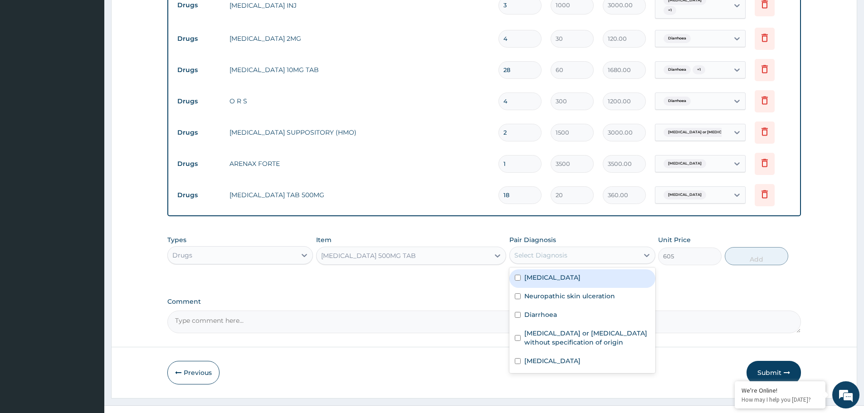
click at [535, 251] on div "Select Diagnosis" at bounding box center [540, 255] width 53 height 9
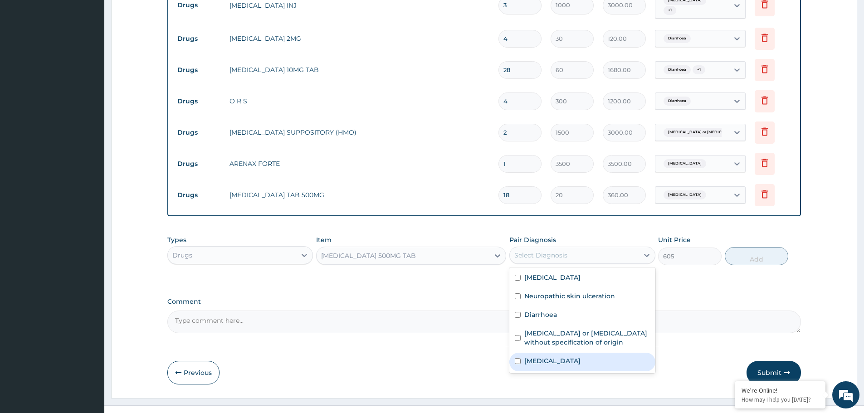
click at [534, 357] on label "Malaria, unspecified" at bounding box center [552, 361] width 56 height 9
checkbox input "true"
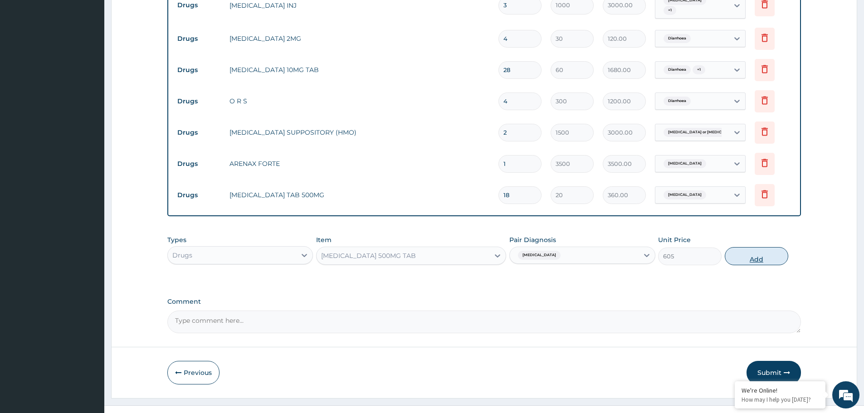
click at [747, 247] on button "Add" at bounding box center [757, 256] width 64 height 18
type input "0"
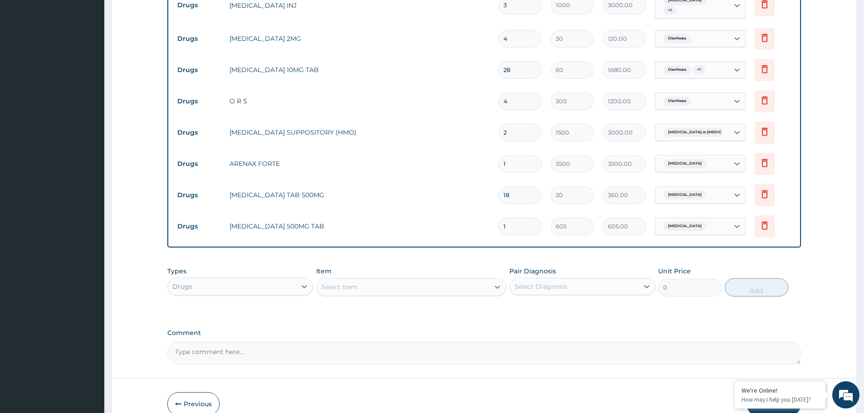
type input "14"
type input "8470.00"
type input "14"
click at [349, 297] on div "Types Drugs Item Select Item Pair Diagnosis Select Diagnosis Unit Price 0 Add" at bounding box center [484, 288] width 634 height 53
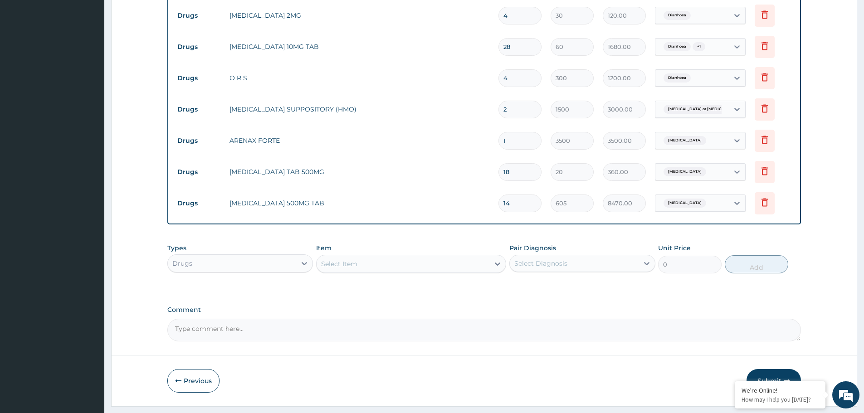
scroll to position [697, 0]
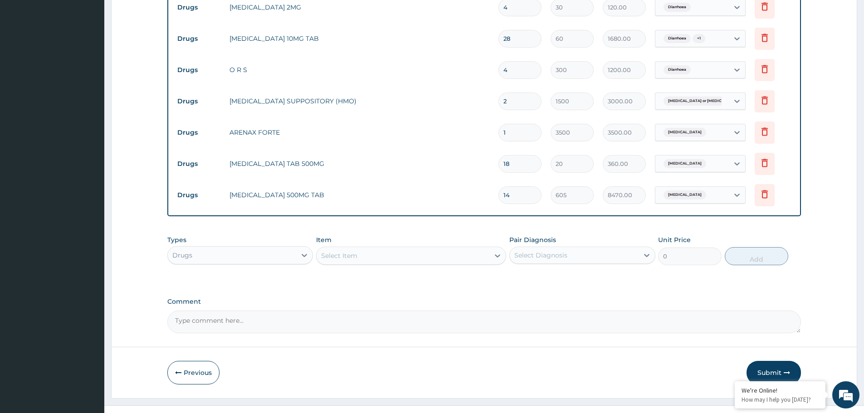
drag, startPoint x: 778, startPoint y: 362, endPoint x: 774, endPoint y: 364, distance: 4.7
click at [778, 362] on button "Submit" at bounding box center [774, 373] width 54 height 24
